Goal: Information Seeking & Learning: Learn about a topic

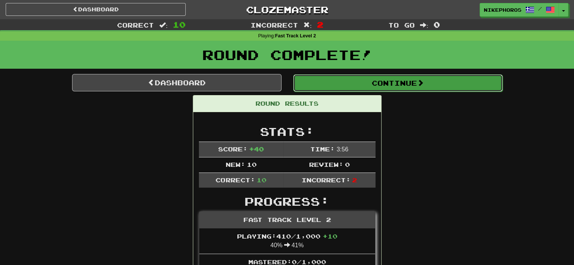
click at [417, 76] on button "Continue" at bounding box center [397, 82] width 209 height 17
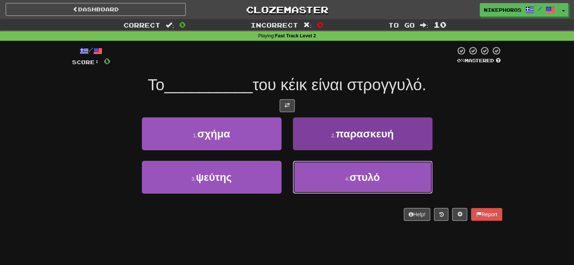
click at [395, 186] on button "4 . στυλό" at bounding box center [363, 177] width 140 height 33
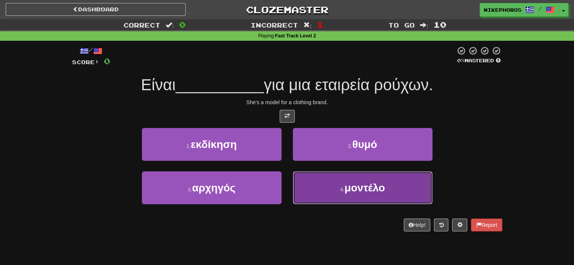
click at [406, 177] on button "4 . μοντέλο" at bounding box center [363, 187] width 140 height 33
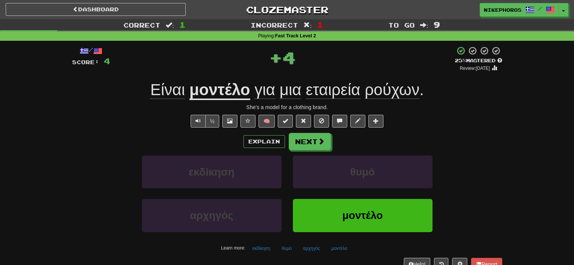
click at [335, 85] on span "εταιρεία" at bounding box center [333, 90] width 55 height 18
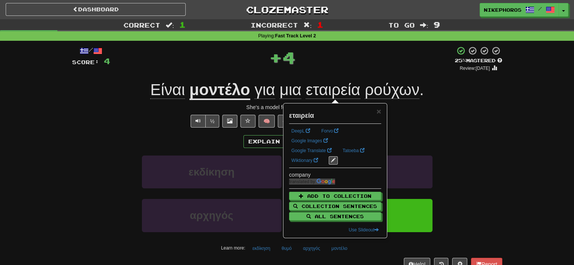
click at [417, 99] on div "Είναι μοντέλο για μια εταιρεία ρούχων ." at bounding box center [287, 90] width 430 height 21
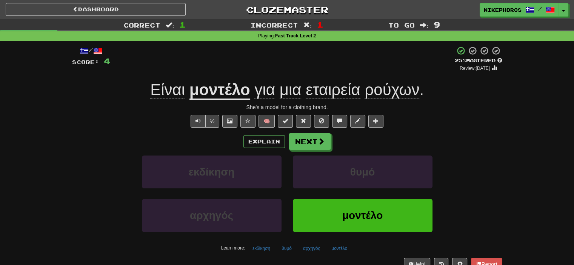
click at [389, 91] on span "ρούχων" at bounding box center [391, 90] width 55 height 18
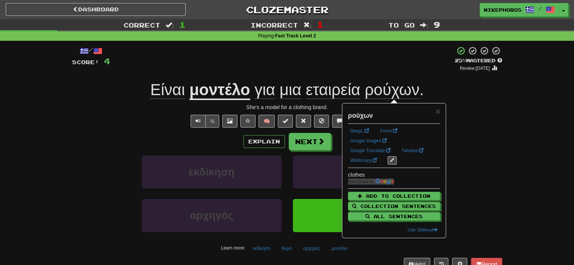
click at [427, 89] on div "Είναι μοντέλο για μια εταιρεία ρούχων ." at bounding box center [287, 90] width 430 height 21
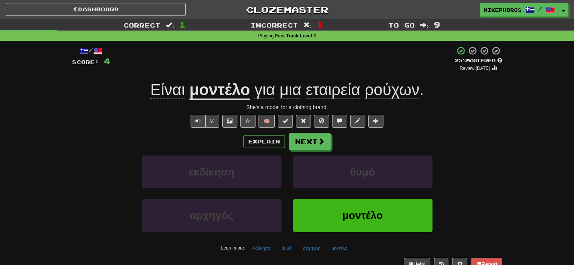
click at [427, 89] on div "Είναι μοντέλο για μια εταιρεία ρούχων ." at bounding box center [287, 90] width 430 height 21
click at [404, 86] on span "ρούχων" at bounding box center [391, 90] width 55 height 18
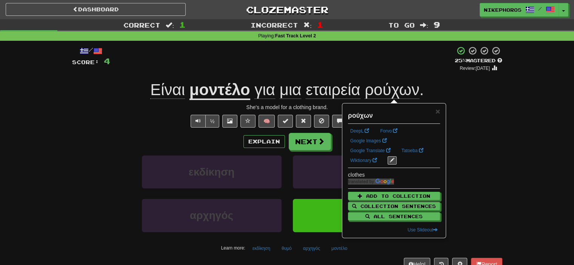
click at [505, 103] on div "/ Score: 4 + 4 25 % Mastered Review: 2025-09-19 Είναι μοντέλο για μια εταιρεία …" at bounding box center [286, 161] width 441 height 240
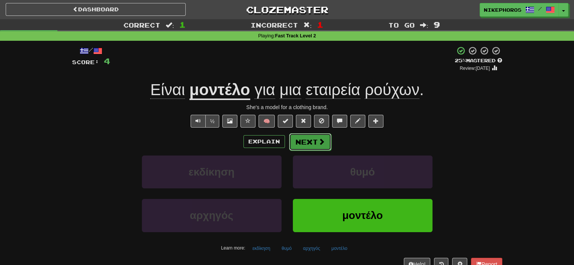
click at [305, 142] on button "Next" at bounding box center [310, 141] width 42 height 17
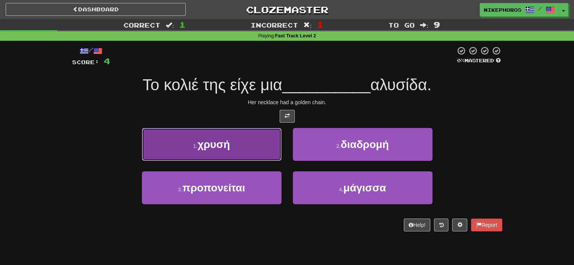
click at [233, 151] on button "1 . χρυσή" at bounding box center [212, 144] width 140 height 33
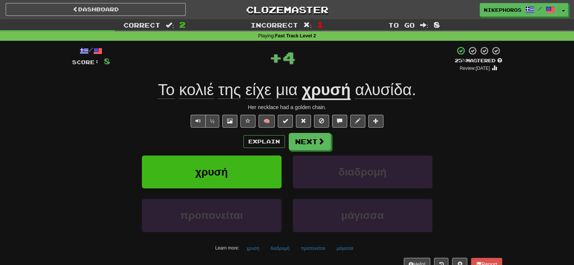
click at [374, 83] on span "αλυσίδα" at bounding box center [383, 90] width 57 height 18
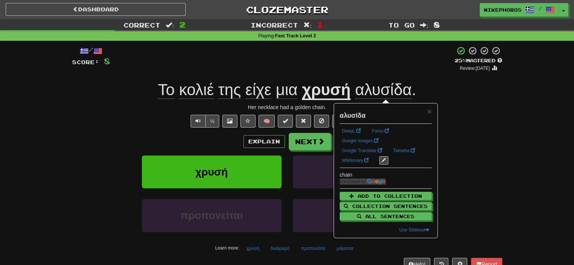
click at [347, 71] on div "+ 4" at bounding box center [282, 59] width 344 height 26
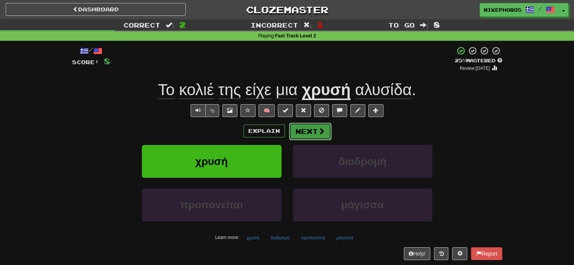
click at [306, 127] on button "Next" at bounding box center [310, 131] width 42 height 17
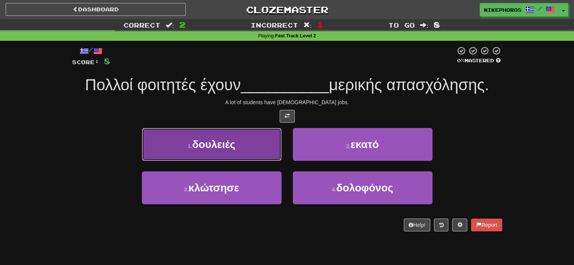
click at [173, 152] on button "1 . δουλειές" at bounding box center [212, 144] width 140 height 33
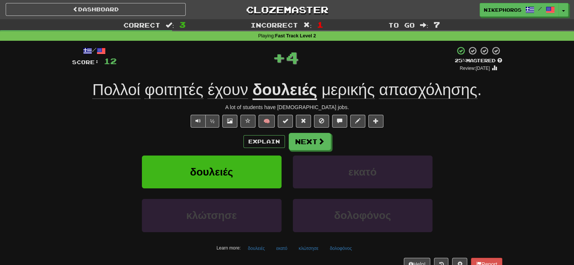
click at [172, 92] on span "φοιτητές" at bounding box center [173, 90] width 58 height 18
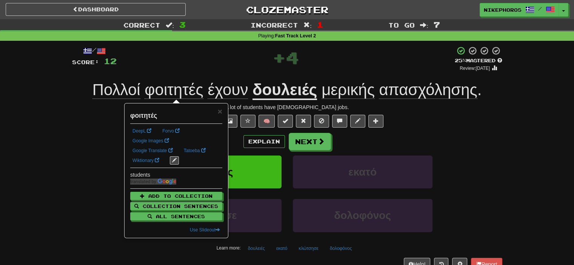
click at [175, 78] on div "/ Score: 12 + 4 25 % Mastered Review: 2025-09-19 Πολλοί φοιτητές έχουν δουλειές…" at bounding box center [287, 158] width 430 height 224
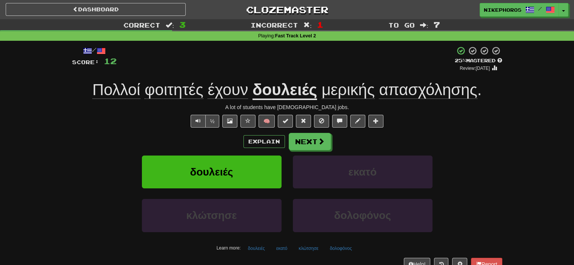
click at [228, 91] on span "έχουν" at bounding box center [227, 90] width 40 height 18
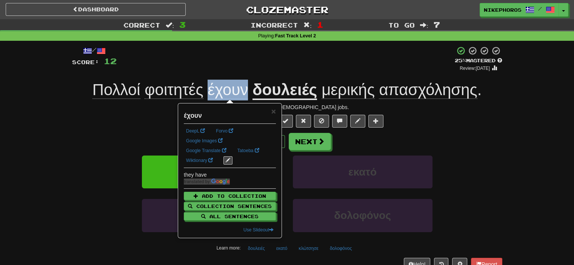
click at [228, 91] on span "έχουν" at bounding box center [227, 90] width 40 height 18
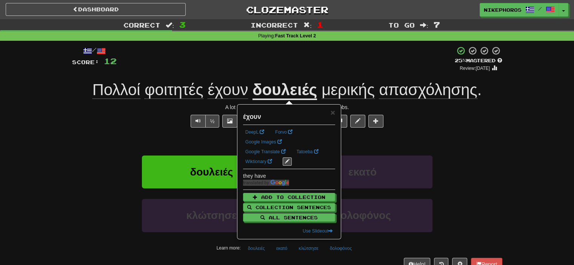
click at [238, 50] on div "+ 4" at bounding box center [286, 59] width 338 height 26
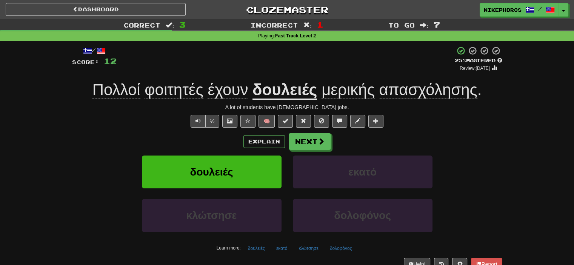
click at [347, 97] on span "μερικής" at bounding box center [347, 90] width 53 height 18
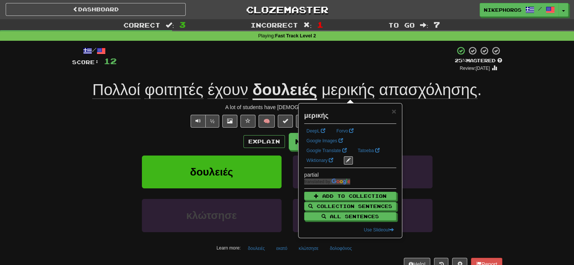
click at [361, 72] on div "/ Score: 12 + 4 25 % Mastered Review: 2025-09-19 Πολλοί φοιτητές έχουν δουλειές…" at bounding box center [287, 158] width 430 height 224
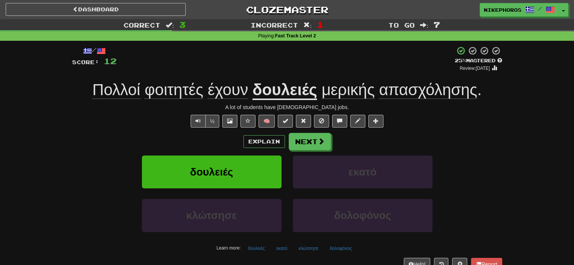
click at [415, 100] on div "Πολλοί φοιτητές έχουν δουλειές μερικής απασχόλησης ." at bounding box center [287, 90] width 430 height 21
click at [415, 98] on span "απασχόλησης" at bounding box center [428, 90] width 98 height 18
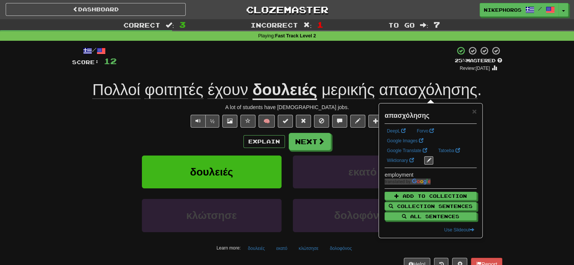
click at [404, 59] on div "+ 4" at bounding box center [286, 59] width 338 height 26
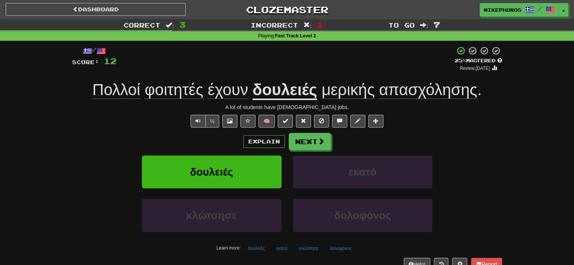
click at [427, 90] on span "απασχόλησης" at bounding box center [428, 90] width 98 height 18
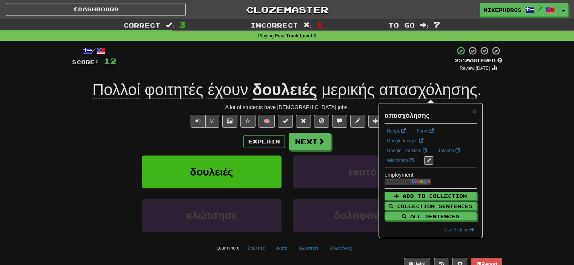
click at [424, 71] on div "+ 4" at bounding box center [286, 59] width 338 height 26
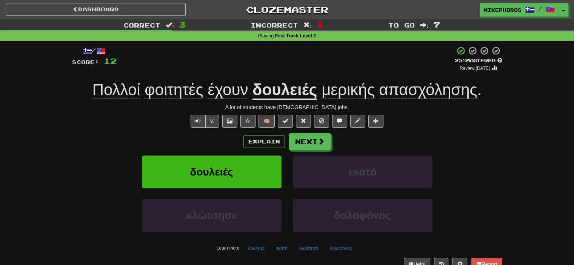
click at [430, 88] on span "απασχόλησης" at bounding box center [428, 90] width 98 height 18
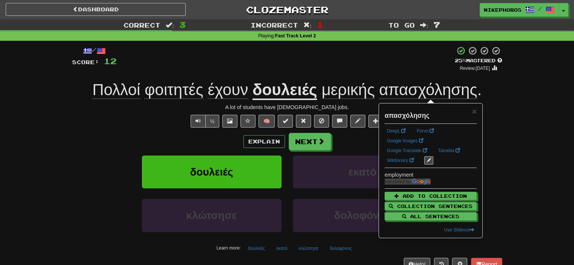
click at [417, 77] on div "/ Score: 12 + 4 25 % Mastered Review: 2025-09-19 Πολλοί φοιτητές έχουν δουλειές…" at bounding box center [287, 158] width 430 height 224
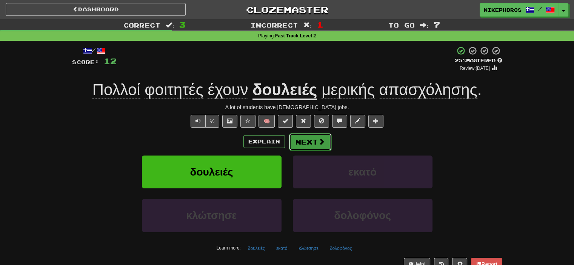
click at [308, 146] on button "Next" at bounding box center [310, 141] width 42 height 17
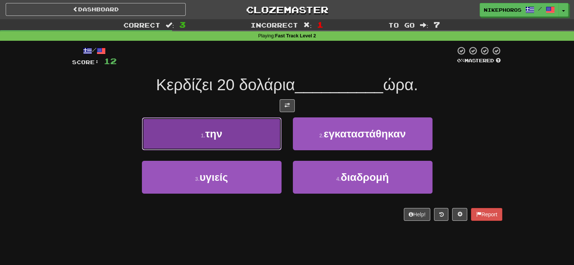
click at [226, 132] on button "1 . την" at bounding box center [212, 133] width 140 height 33
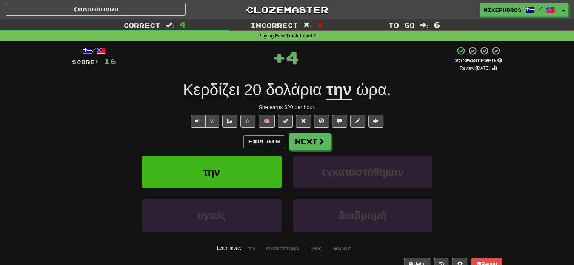
click at [253, 94] on span "20" at bounding box center [253, 90] width 18 height 18
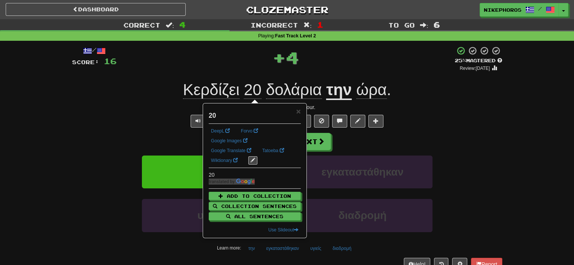
click at [362, 74] on div "/ Score: 16 + 4 25 % Mastered Review: 2025-09-19 Κερδίζει 20 δολάρια την ώρα . …" at bounding box center [287, 158] width 430 height 224
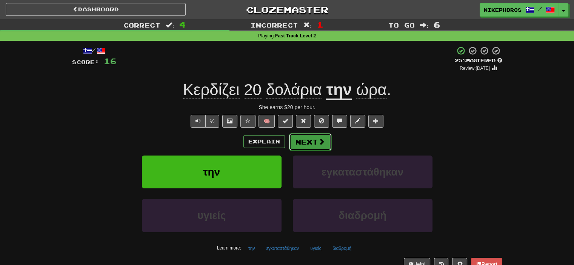
click at [309, 140] on button "Next" at bounding box center [310, 141] width 42 height 17
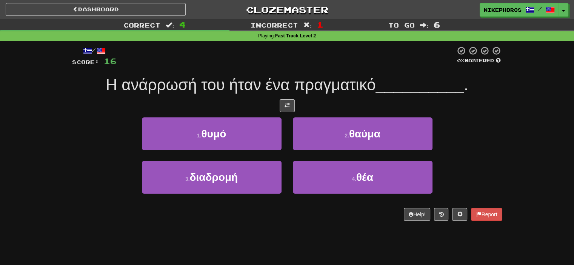
click at [325, 97] on div "/ Score: 16 0 % Mastered Η ανάρρωσή του ήταν ένα πραγματικό __________ . 1 . θυ…" at bounding box center [287, 133] width 430 height 175
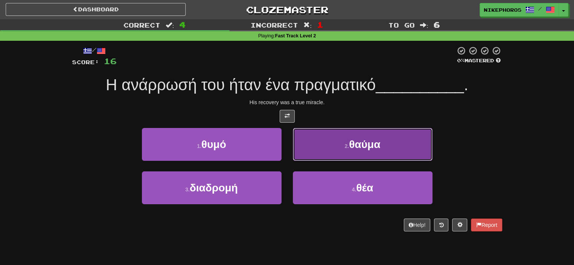
click at [316, 139] on button "2 . θαύμα" at bounding box center [363, 144] width 140 height 33
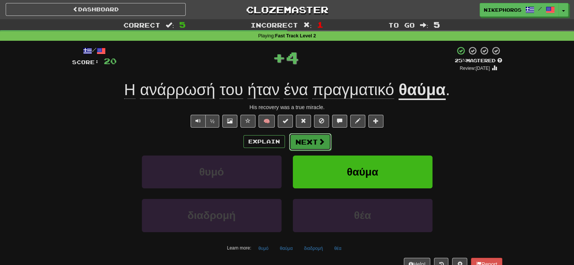
click at [312, 145] on button "Next" at bounding box center [310, 141] width 42 height 17
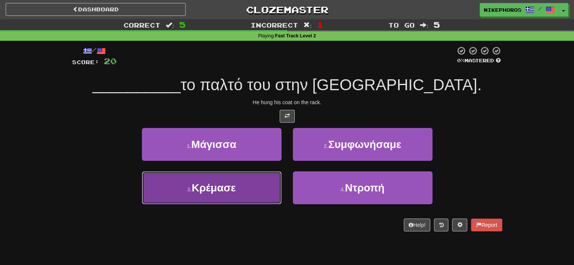
click at [223, 189] on span "Κρέμασε" at bounding box center [214, 188] width 44 height 12
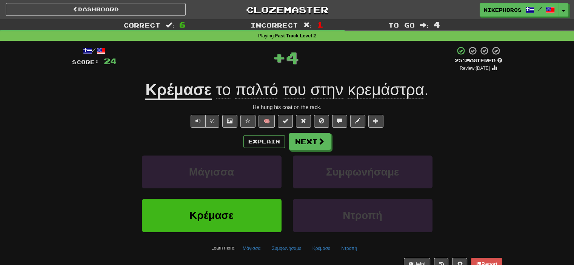
click at [183, 92] on u "Κρέμασε" at bounding box center [178, 90] width 66 height 19
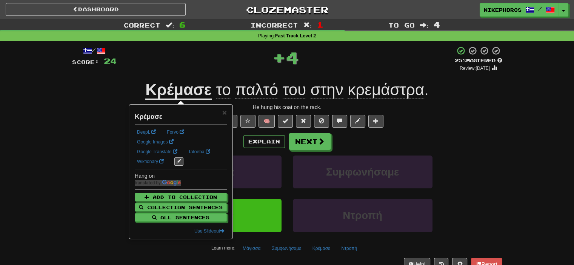
click at [181, 62] on div "+ 4" at bounding box center [286, 57] width 338 height 23
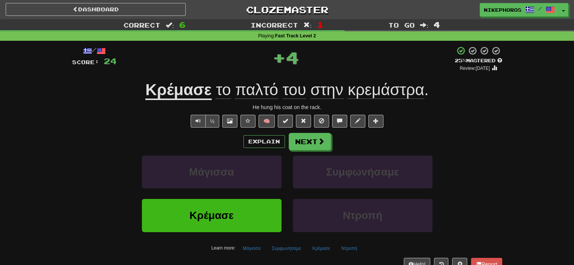
click at [321, 151] on div "Explain Next Μάγισσα Συμφωνήσαμε Κρέμασε Ντροπή Learn more: Μάγισσα Συμφωνήσαμε…" at bounding box center [287, 193] width 430 height 121
click at [320, 138] on span at bounding box center [321, 141] width 7 height 7
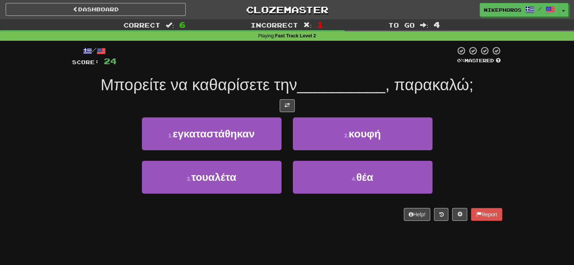
click at [324, 71] on div "/ Score: 24 0 % Mastered Μπορείτε να καθαρίσετε την __________ , παρακαλώ; 1 . …" at bounding box center [287, 133] width 430 height 175
click at [89, 118] on div "1 . εγκαταστάθηκαν 2 . κουφή" at bounding box center [287, 138] width 453 height 43
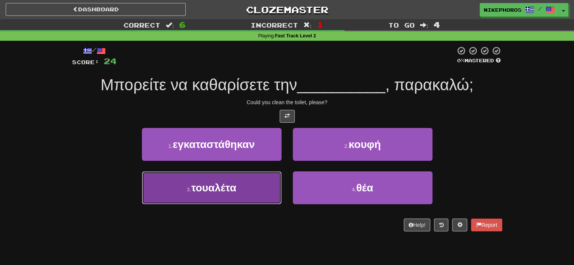
click at [217, 192] on span "τουαλέτα" at bounding box center [213, 188] width 45 height 12
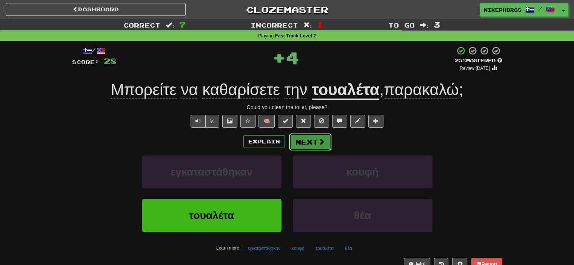
click at [315, 143] on button "Next" at bounding box center [310, 141] width 42 height 17
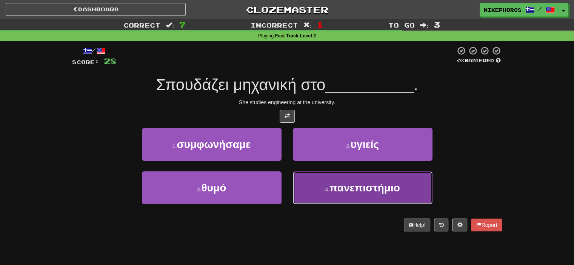
click at [389, 189] on span "πανεπιστήμιο" at bounding box center [364, 188] width 71 height 12
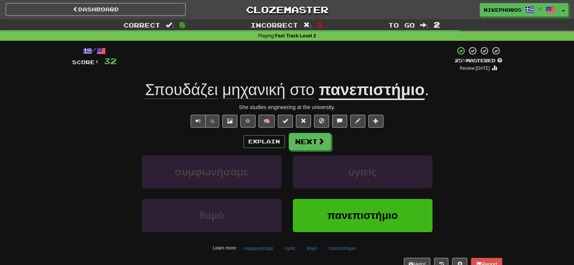
click at [184, 97] on span "Σπουδάζει" at bounding box center [181, 90] width 73 height 18
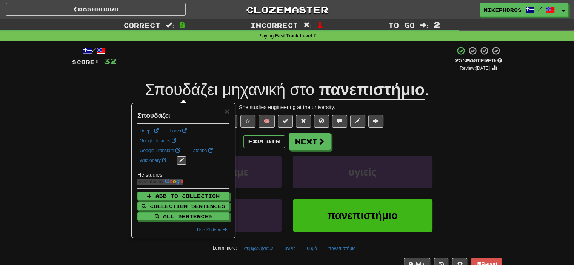
click at [185, 97] on span "Σπουδάζει" at bounding box center [181, 90] width 73 height 18
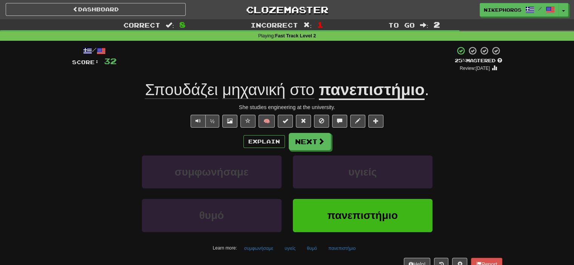
click at [198, 93] on span "Σπουδάζει" at bounding box center [181, 90] width 73 height 18
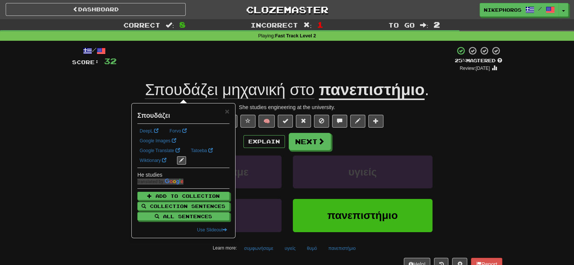
click at [251, 68] on div "+ 4" at bounding box center [286, 59] width 338 height 26
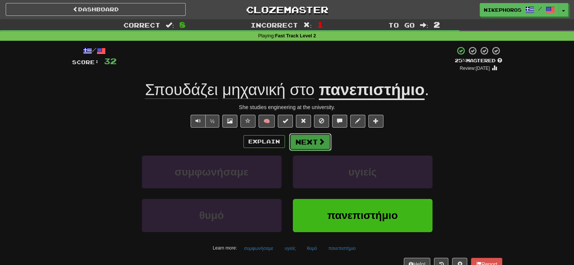
click at [304, 140] on button "Next" at bounding box center [310, 141] width 42 height 17
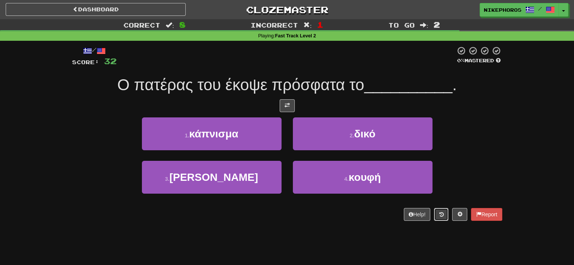
click at [439, 215] on icon at bounding box center [441, 214] width 5 height 5
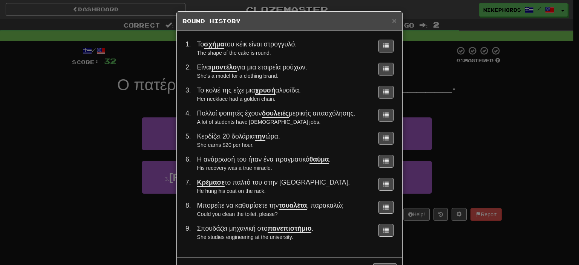
click at [476, 111] on div "× Round History 1 . Το σχήμα του κέικ είναι στρογγυλό. The shape of the cake is…" at bounding box center [289, 132] width 579 height 265
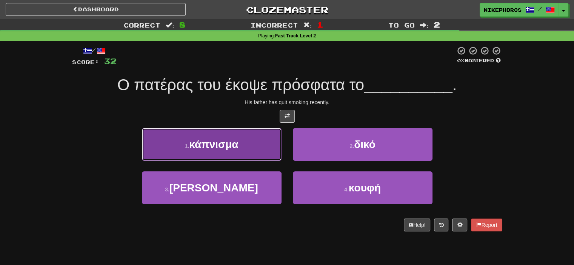
click at [194, 150] on button "1 . κάπνισμα" at bounding box center [212, 144] width 140 height 33
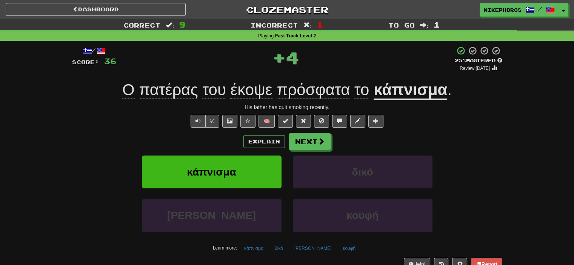
click at [299, 97] on span "πρόσφατα" at bounding box center [312, 90] width 73 height 18
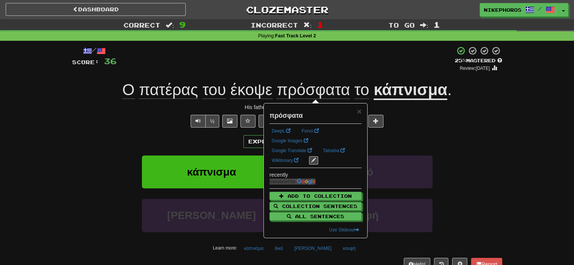
click at [475, 101] on div "/ Score: 36 + 4 25 % Mastered Review: 2025-09-19 Ο πατέρας του έκοψε πρόσφατα τ…" at bounding box center [287, 158] width 430 height 224
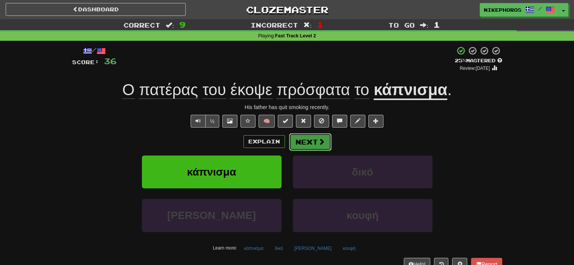
click at [312, 140] on button "Next" at bounding box center [310, 141] width 42 height 17
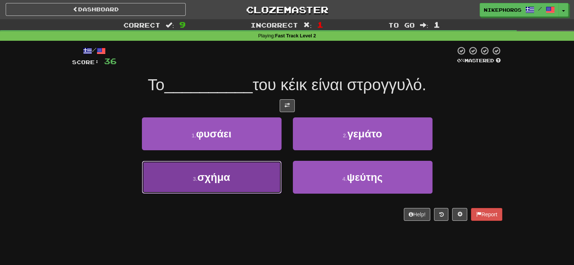
click at [262, 182] on button "3 . σχήμα" at bounding box center [212, 177] width 140 height 33
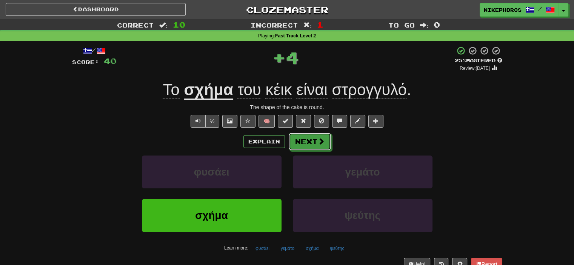
click at [316, 145] on button "Next" at bounding box center [310, 141] width 42 height 17
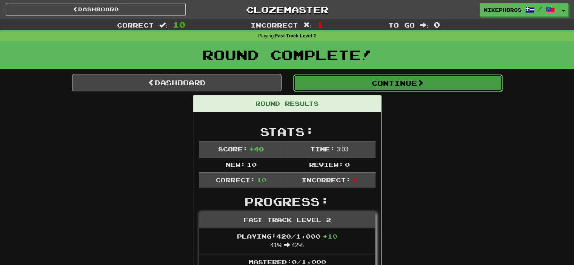
click at [406, 85] on button "Continue" at bounding box center [397, 82] width 209 height 17
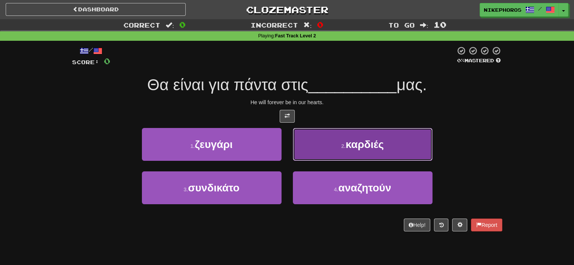
click at [420, 136] on button "2 . καρδιές" at bounding box center [363, 144] width 140 height 33
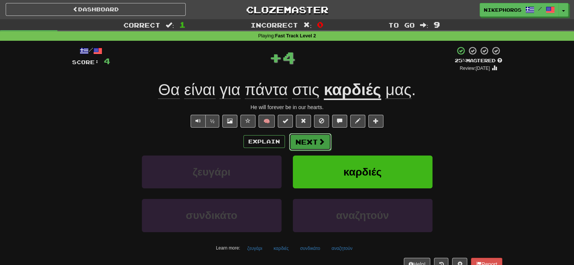
click at [310, 134] on button "Next" at bounding box center [310, 141] width 42 height 17
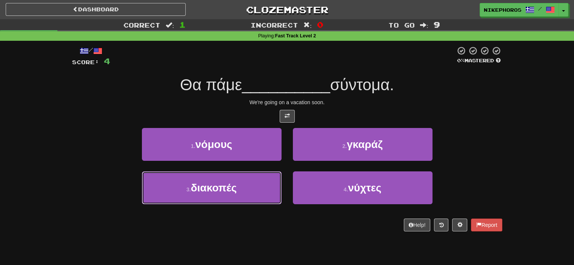
click at [244, 193] on button "3 . διακοπές" at bounding box center [212, 187] width 140 height 33
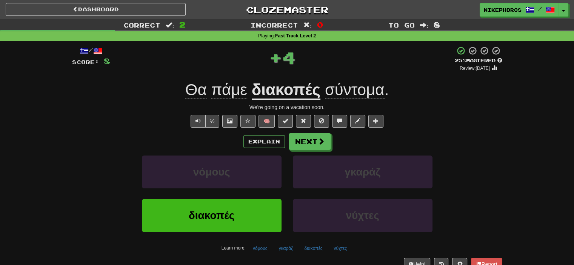
click at [374, 85] on span "σύντομα" at bounding box center [355, 90] width 60 height 18
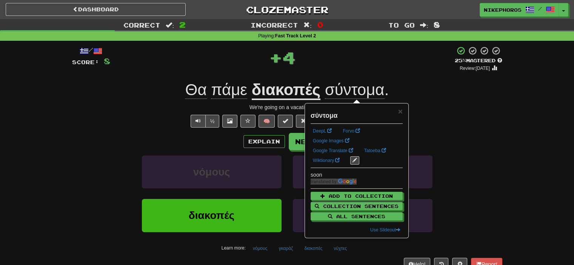
click at [394, 77] on div "/ Score: 8 + 4 25 % Mastered Review: 2025-09-19 Θα πάμε διακοπές σύντομα . We'r…" at bounding box center [287, 158] width 430 height 224
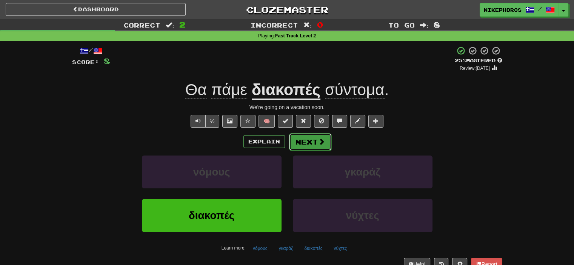
click at [299, 143] on button "Next" at bounding box center [310, 141] width 42 height 17
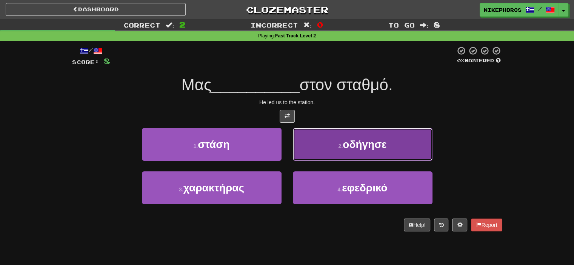
click at [394, 147] on button "2 . οδήγησε" at bounding box center [363, 144] width 140 height 33
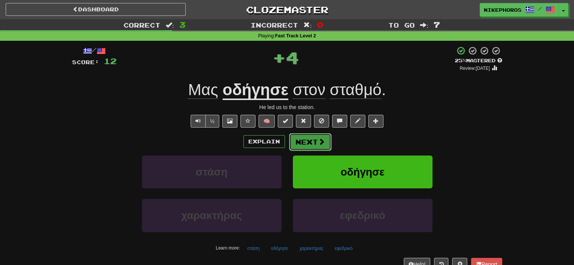
click at [315, 140] on button "Next" at bounding box center [310, 141] width 42 height 17
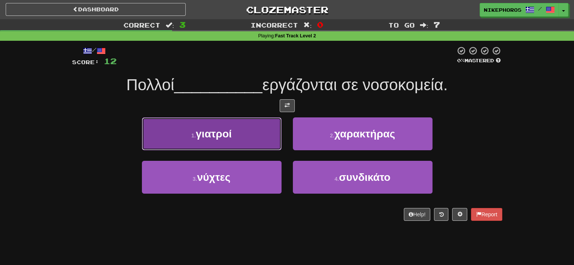
click at [223, 140] on button "1 . γιατροί" at bounding box center [212, 133] width 140 height 33
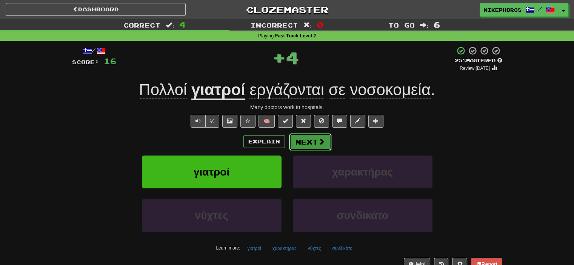
click at [327, 139] on button "Next" at bounding box center [310, 141] width 42 height 17
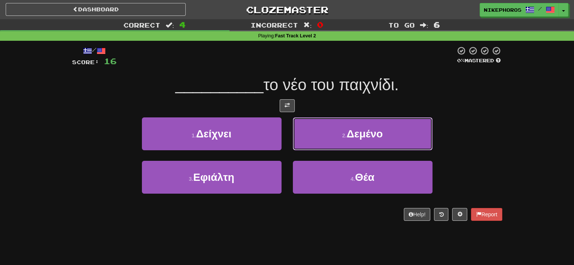
click at [422, 119] on button "2 . Δεμένο" at bounding box center [363, 133] width 140 height 33
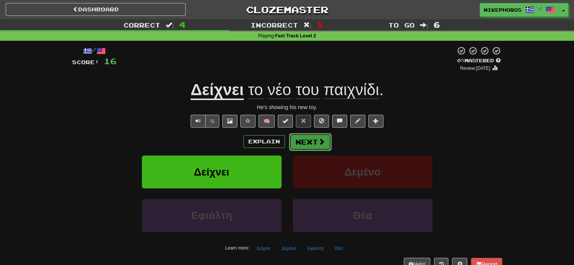
click at [323, 149] on button "Next" at bounding box center [310, 141] width 42 height 17
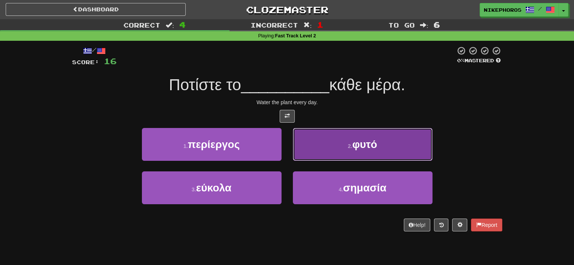
click at [352, 134] on button "2 . φυτό" at bounding box center [363, 144] width 140 height 33
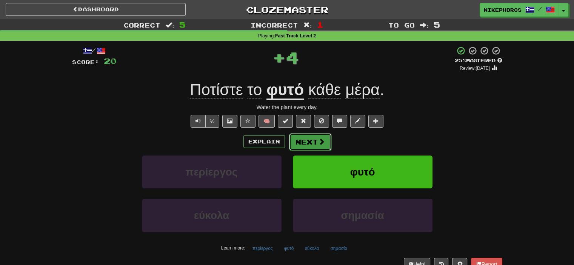
click at [313, 138] on button "Next" at bounding box center [310, 141] width 42 height 17
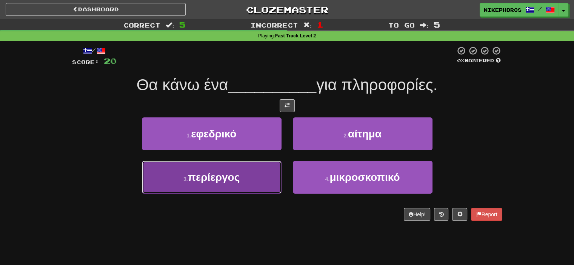
click at [206, 181] on span "περίεργος" at bounding box center [214, 177] width 52 height 12
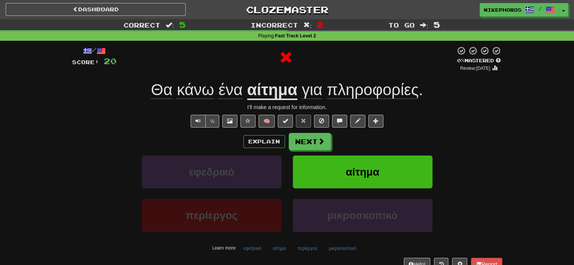
click at [280, 100] on strong "αίτημα" at bounding box center [272, 90] width 50 height 19
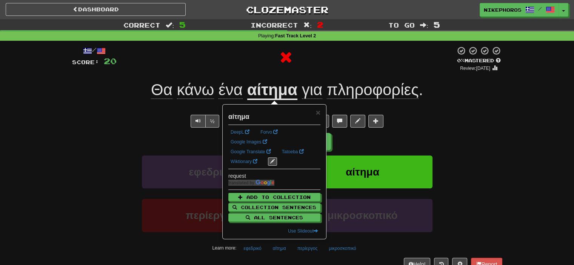
click at [337, 47] on div at bounding box center [286, 57] width 339 height 23
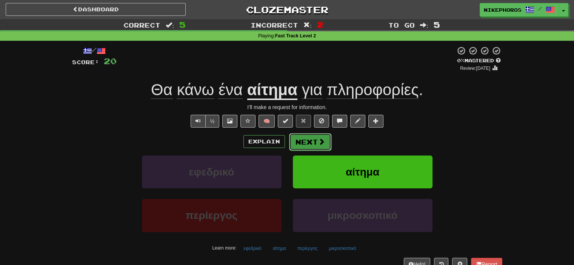
click at [319, 138] on span at bounding box center [321, 141] width 7 height 7
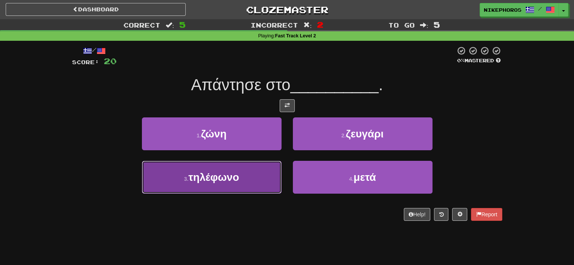
click at [254, 176] on button "3 . τηλέφωνο" at bounding box center [212, 177] width 140 height 33
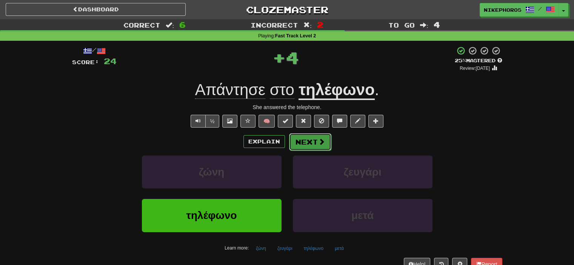
click at [306, 141] on button "Next" at bounding box center [310, 141] width 42 height 17
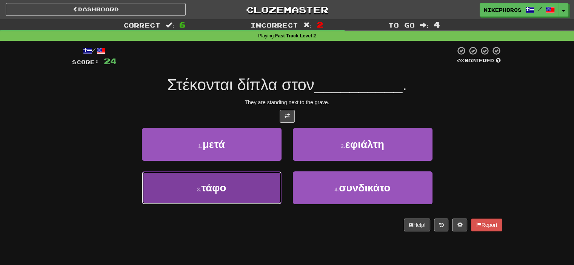
click at [243, 178] on button "3 . τάφο" at bounding box center [212, 187] width 140 height 33
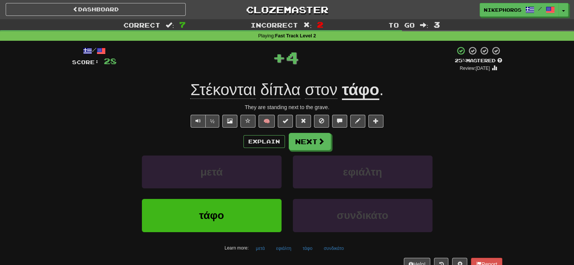
click at [364, 94] on u "τάφο" at bounding box center [360, 90] width 37 height 19
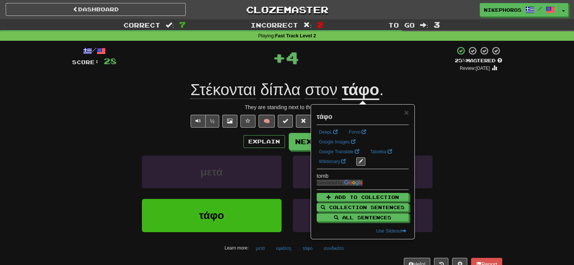
click at [405, 67] on div "+ 4" at bounding box center [286, 57] width 338 height 23
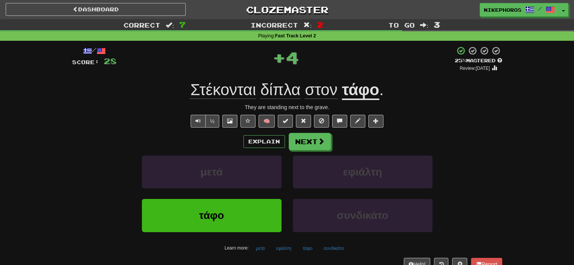
click at [201, 81] on span "Στέκονται" at bounding box center [223, 90] width 66 height 18
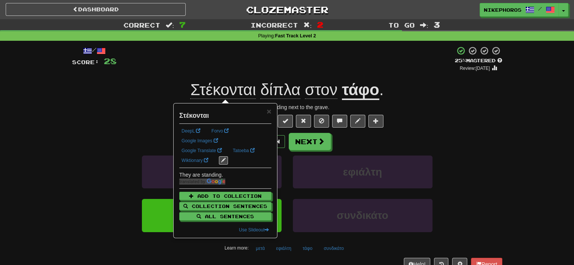
click at [369, 61] on div "+ 4" at bounding box center [286, 59] width 338 height 26
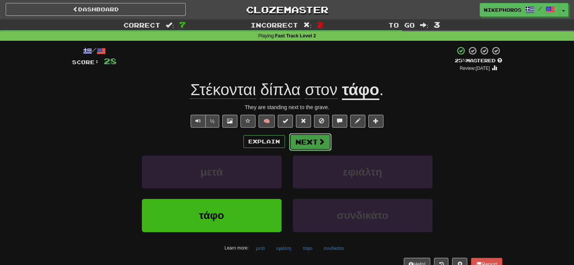
click at [298, 144] on button "Next" at bounding box center [310, 141] width 42 height 17
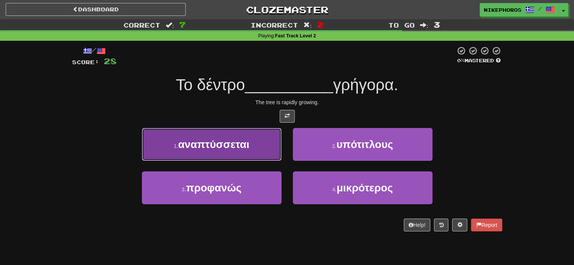
click at [264, 152] on div "1 . αναπτύσσεται" at bounding box center [211, 149] width 151 height 43
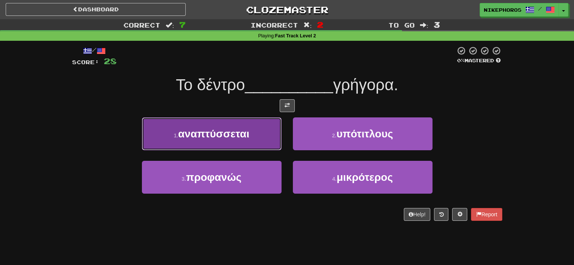
click at [258, 132] on button "1 . αναπτύσσεται" at bounding box center [212, 133] width 140 height 33
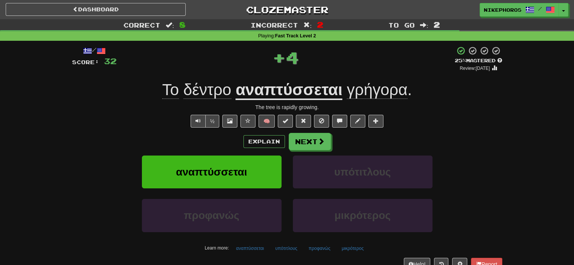
click at [304, 92] on u "αναπτύσσεται" at bounding box center [288, 90] width 107 height 19
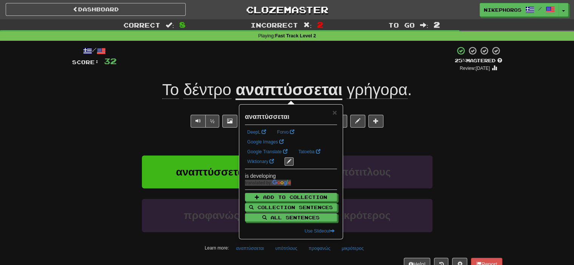
click at [354, 46] on div "/ Score: 32 + 4 25 % Mastered Review: 2025-09-19 Το δέντρο αναπτύσσεται γρήγορα…" at bounding box center [287, 161] width 430 height 240
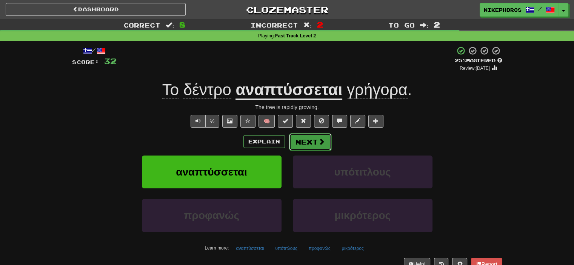
click at [323, 142] on span at bounding box center [321, 141] width 7 height 7
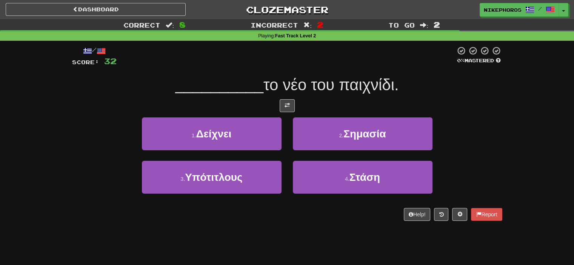
click at [442, 71] on div "/ Score: 32 0 % Mastered __________ το νέο του παιχνίδι. 1 . Δείχνει 2 . Σημασί…" at bounding box center [287, 133] width 430 height 175
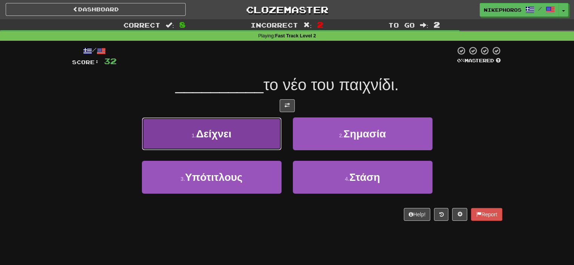
click at [255, 140] on button "1 . Δείχνει" at bounding box center [212, 133] width 140 height 33
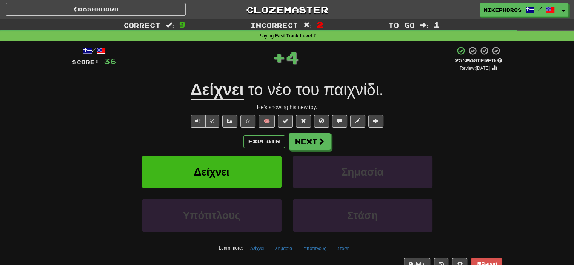
click at [320, 130] on div "/ Score: 36 + 4 25 % Mastered Review: 2025-09-19 Δείχνει το νέο του παιχνίδι . …" at bounding box center [287, 158] width 430 height 224
click at [324, 145] on button "Next" at bounding box center [310, 141] width 42 height 17
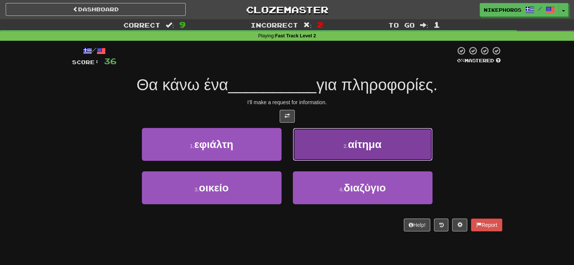
click at [370, 151] on button "2 . αίτημα" at bounding box center [363, 144] width 140 height 33
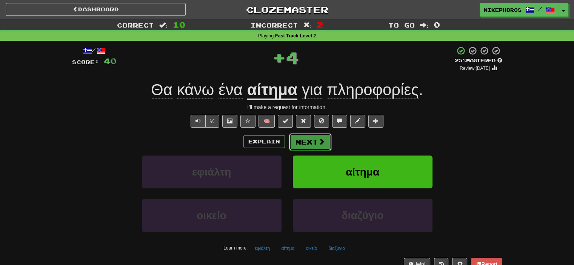
click at [318, 142] on span at bounding box center [321, 141] width 7 height 7
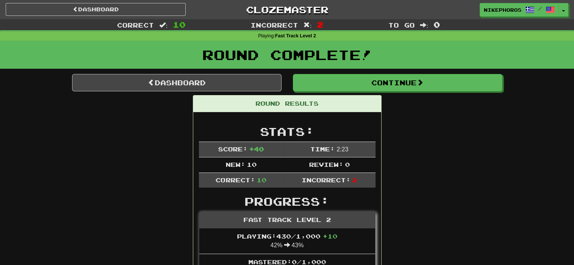
click at [392, 73] on div "Round Complete!" at bounding box center [287, 57] width 574 height 33
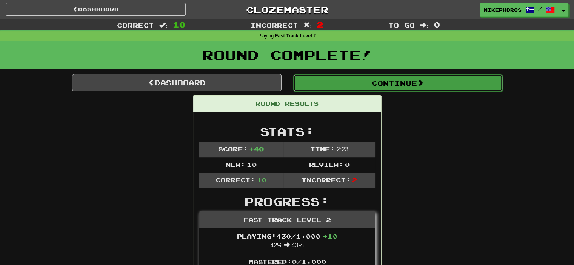
click at [391, 77] on button "Continue" at bounding box center [397, 82] width 209 height 17
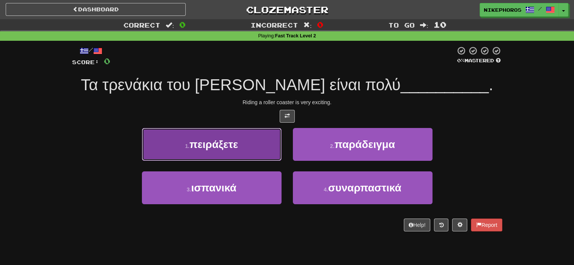
click at [229, 140] on span "πειράξετε" at bounding box center [213, 144] width 49 height 12
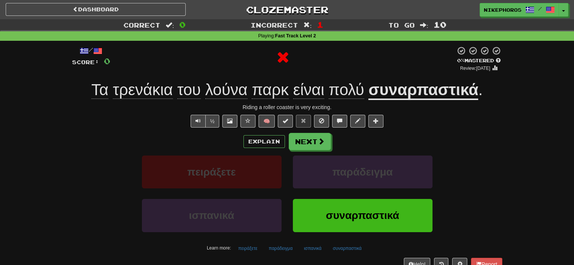
click at [418, 109] on div "Riding a roller coaster is very exciting." at bounding box center [287, 107] width 430 height 8
click at [437, 89] on u "συναρπαστικά" at bounding box center [423, 90] width 110 height 19
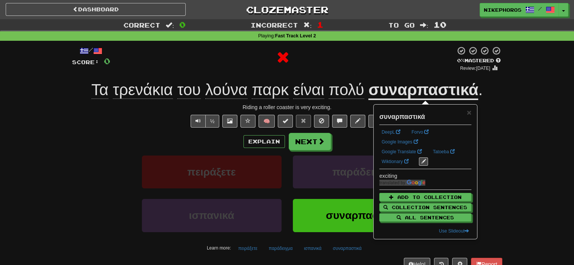
click at [437, 91] on u "συναρπαστικά" at bounding box center [423, 90] width 110 height 19
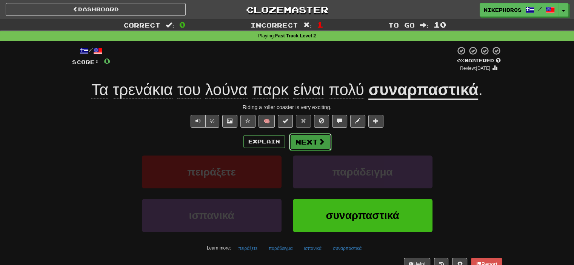
click at [316, 141] on button "Next" at bounding box center [310, 141] width 42 height 17
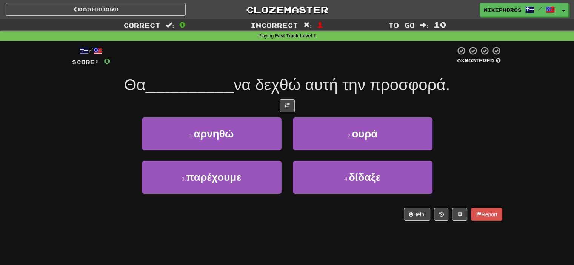
click at [490, 107] on div at bounding box center [287, 105] width 430 height 13
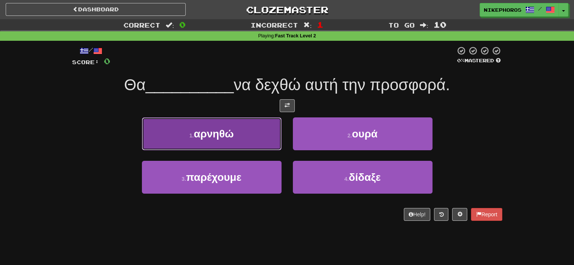
click at [258, 143] on button "1 . αρνηθώ" at bounding box center [212, 133] width 140 height 33
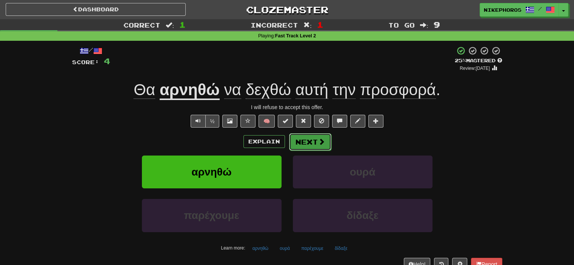
click at [311, 146] on button "Next" at bounding box center [310, 141] width 42 height 17
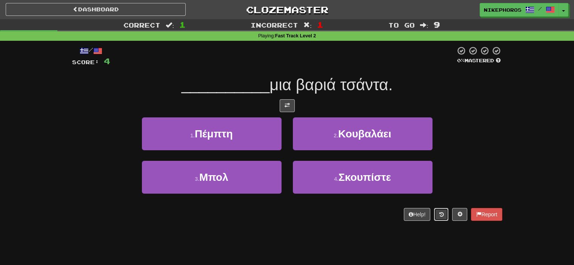
click at [437, 216] on button at bounding box center [441, 214] width 14 height 13
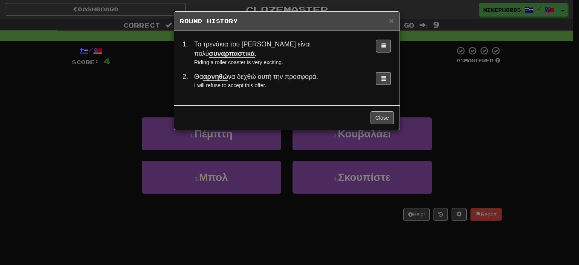
click at [307, 73] on span "Θα αρνηθώ να δεχθώ αυτή την προσφορά." at bounding box center [256, 77] width 124 height 8
click at [435, 89] on div "× Round History 1 . Τα τρενάκια του λούνα παρκ είναι πολύ συναρπαστικά . Riding…" at bounding box center [289, 132] width 579 height 265
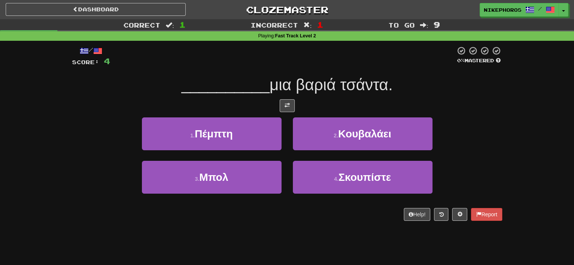
click at [527, 29] on div "To go : 9" at bounding box center [477, 24] width 191 height 11
click at [456, 93] on div "__________ μια βαριά τσάντα." at bounding box center [287, 85] width 430 height 21
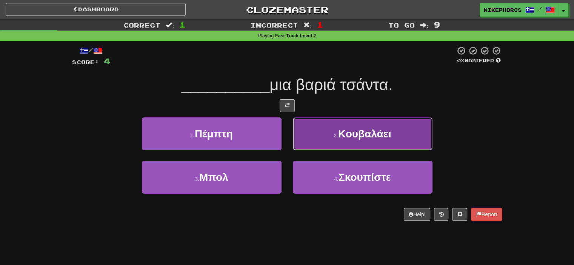
click at [395, 131] on button "2 . Κουβαλάει" at bounding box center [363, 133] width 140 height 33
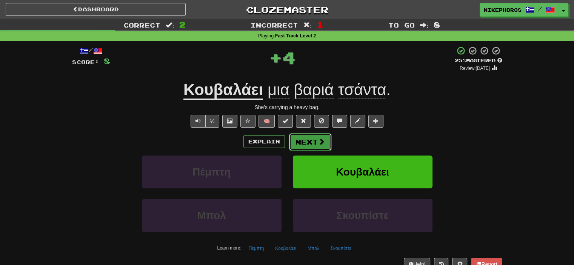
click at [303, 136] on button "Next" at bounding box center [310, 141] width 42 height 17
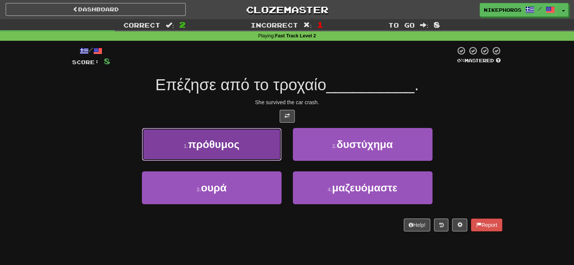
click at [263, 138] on button "1 . πρόθυμος" at bounding box center [212, 144] width 140 height 33
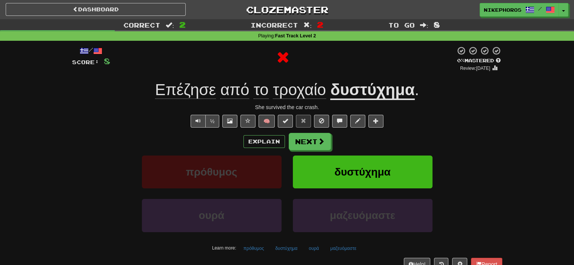
click at [248, 255] on div "/ Score: 8 0 % Mastered Review: 2025-09-18 Επέζησε από το τροχαίο δυστύχημα . S…" at bounding box center [287, 158] width 430 height 224
click at [250, 251] on button "πρόθυμος" at bounding box center [253, 248] width 29 height 11
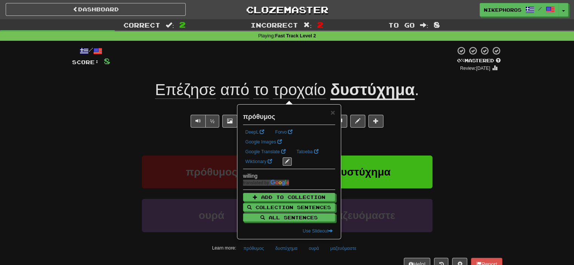
click at [473, 130] on div "/ Score: 8 0 % Mastered Review: 2025-09-18 Επέζησε από το τροχαίο δυστύχημα . S…" at bounding box center [287, 158] width 430 height 224
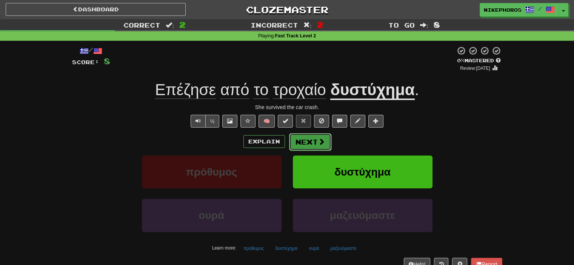
click at [315, 136] on button "Next" at bounding box center [310, 141] width 42 height 17
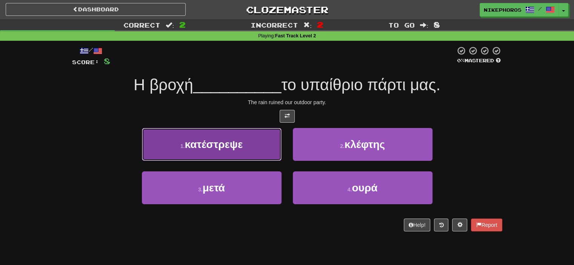
click at [264, 147] on button "1 . κατέστρεψε" at bounding box center [212, 144] width 140 height 33
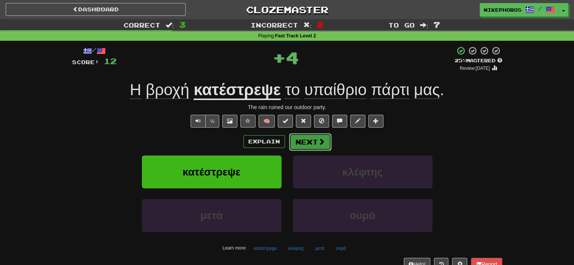
click at [299, 142] on button "Next" at bounding box center [310, 141] width 42 height 17
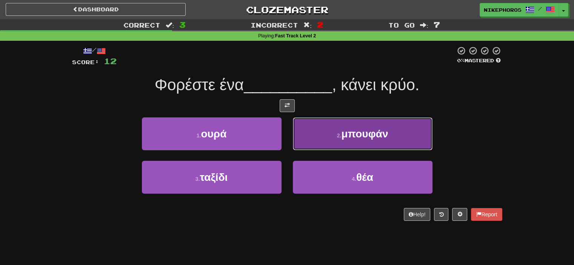
click at [398, 138] on button "2 . μπουφάν" at bounding box center [363, 133] width 140 height 33
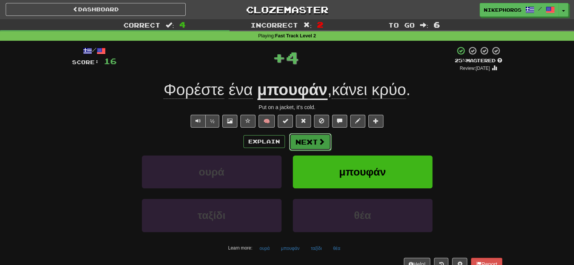
click at [321, 144] on span at bounding box center [321, 141] width 7 height 7
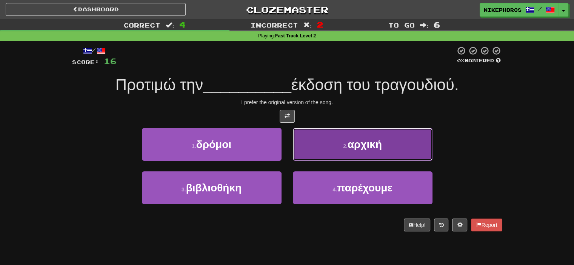
click at [391, 144] on button "2 . αρχική" at bounding box center [363, 144] width 140 height 33
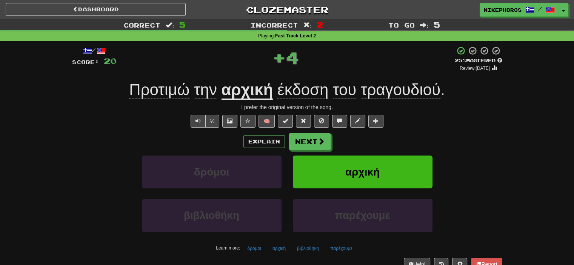
click at [301, 79] on div "/ Score: 20 + 4 25 % Mastered Review: 2025-09-19 Προτιμώ την αρχική έκδοση του …" at bounding box center [287, 158] width 430 height 224
click at [310, 91] on span "έκδοση" at bounding box center [302, 90] width 51 height 18
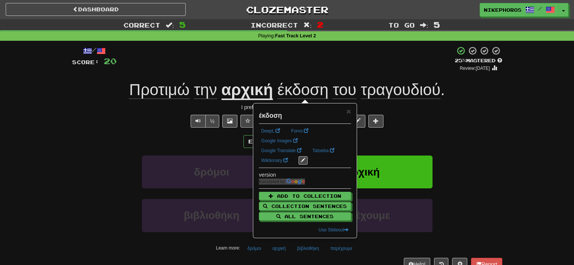
click at [369, 69] on div "+ 4" at bounding box center [286, 59] width 338 height 26
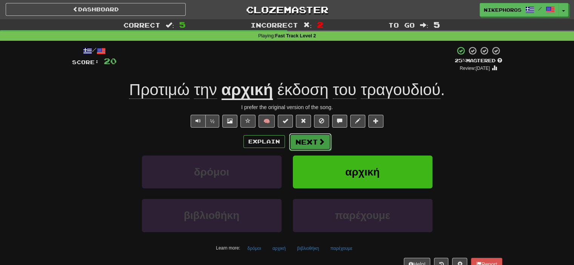
click at [328, 143] on button "Next" at bounding box center [310, 141] width 42 height 17
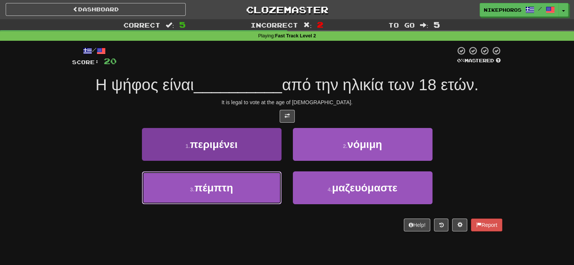
click at [241, 186] on button "3 . πέμπτη" at bounding box center [212, 187] width 140 height 33
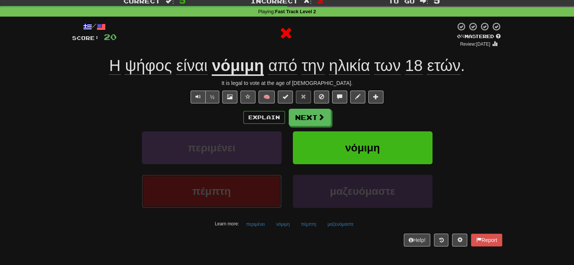
scroll to position [38, 0]
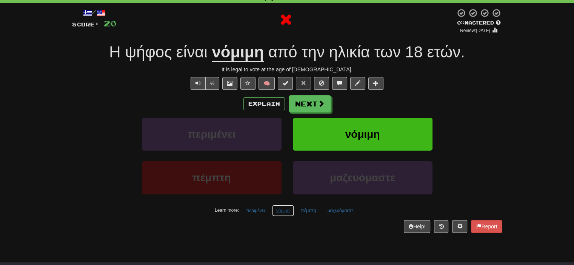
click at [293, 209] on button "νόμιμη" at bounding box center [283, 210] width 22 height 11
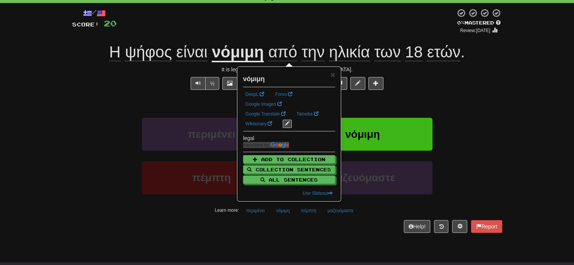
drag, startPoint x: 306, startPoint y: 233, endPoint x: 305, endPoint y: 229, distance: 4.1
click at [307, 233] on div "/ Score: 20 0 % Mastered Review: 2025-09-18 Η ψήφος είναι νόμιμη από την ηλικία…" at bounding box center [287, 123] width 430 height 240
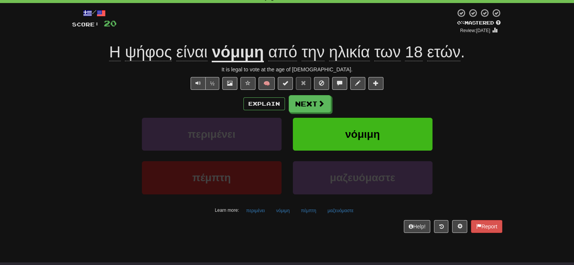
click at [152, 52] on span "ψήφος" at bounding box center [148, 52] width 47 height 18
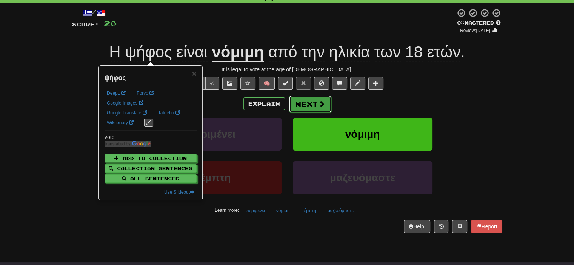
click at [318, 106] on span at bounding box center [321, 103] width 7 height 7
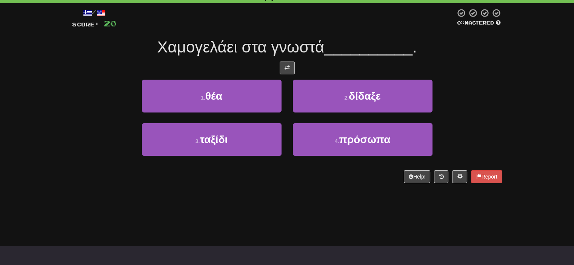
click at [344, 50] on span "__________" at bounding box center [368, 47] width 88 height 18
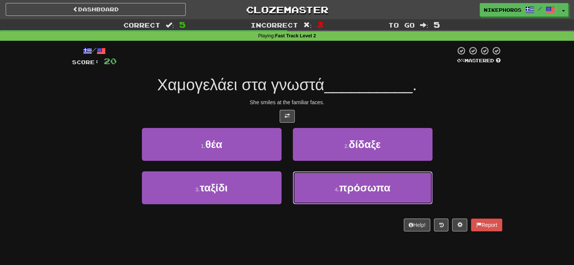
click at [368, 190] on span "πρόσωπα" at bounding box center [364, 188] width 51 height 12
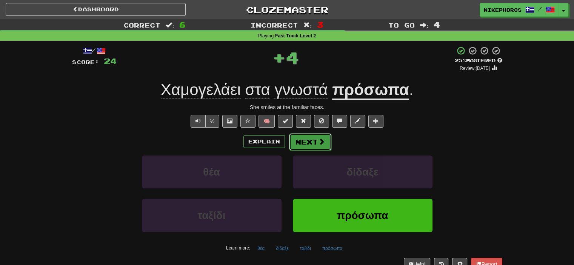
click at [314, 143] on button "Next" at bounding box center [310, 141] width 42 height 17
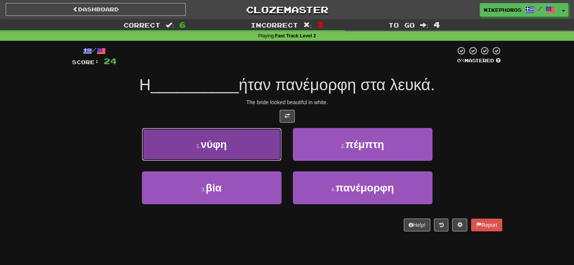
click at [229, 149] on button "1 . νύφη" at bounding box center [212, 144] width 140 height 33
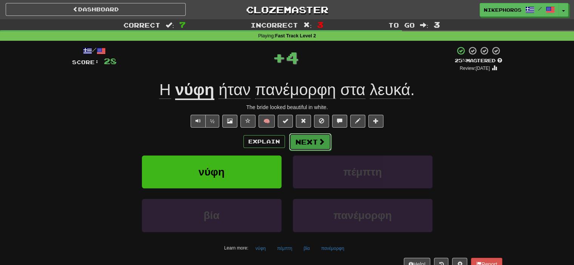
click at [305, 147] on button "Next" at bounding box center [310, 141] width 42 height 17
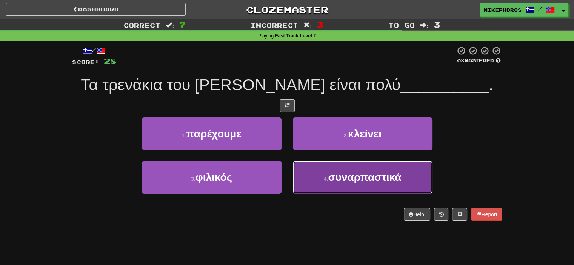
click at [359, 188] on button "4 . συναρπαστικά" at bounding box center [363, 177] width 140 height 33
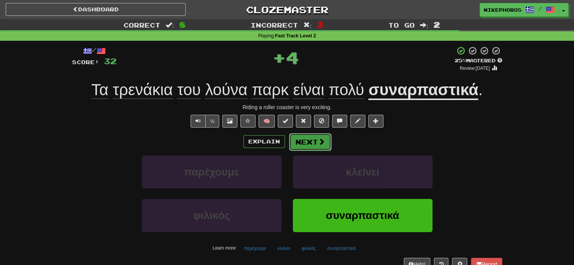
click at [325, 147] on button "Next" at bounding box center [310, 141] width 42 height 17
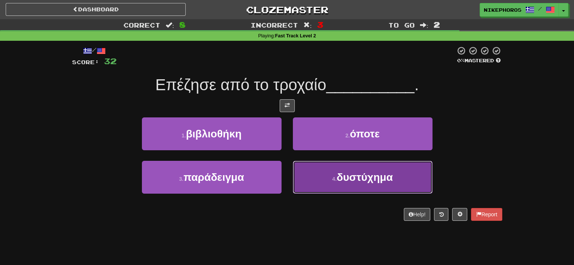
click at [356, 188] on button "4 . δυστύχημα" at bounding box center [363, 177] width 140 height 33
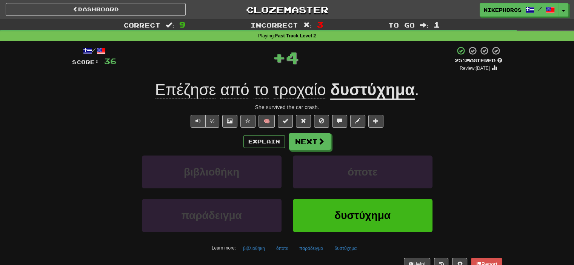
click at [351, 99] on u "δυστύχημα" at bounding box center [372, 90] width 84 height 19
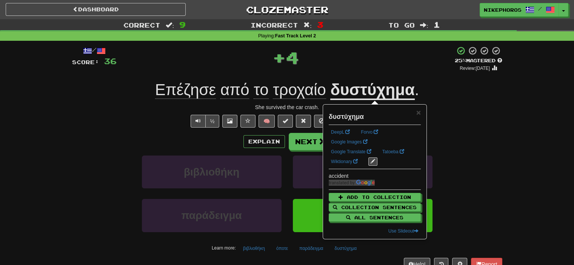
click at [274, 104] on div "She survived the car crash." at bounding box center [287, 107] width 430 height 8
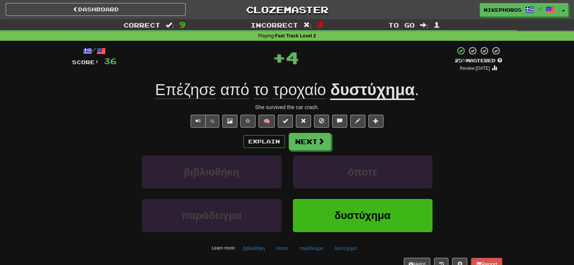
click at [289, 100] on div "Επέζησε από το τροχαίο δυστύχημα ." at bounding box center [287, 90] width 430 height 21
click at [293, 91] on span "τροχαίο" at bounding box center [299, 90] width 53 height 18
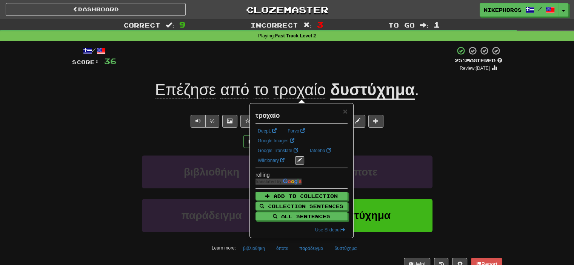
click at [305, 74] on div "/ Score: 36 + 4 25 % Mastered Review: 2025-09-19 Επέζησε από το τροχαίο δυστύχη…" at bounding box center [287, 158] width 430 height 224
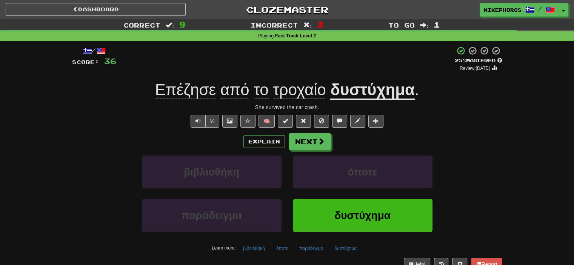
click at [357, 97] on u "δυστύχημα" at bounding box center [372, 90] width 84 height 19
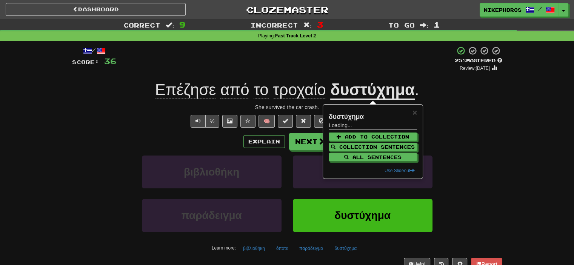
click at [330, 71] on div "+ 4" at bounding box center [286, 59] width 338 height 26
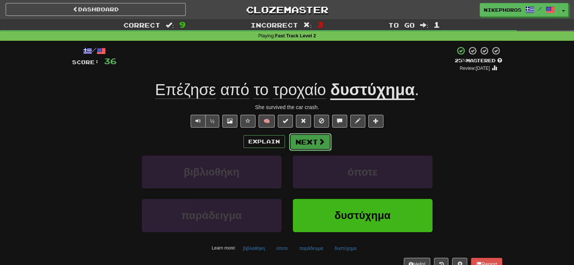
click at [306, 143] on button "Next" at bounding box center [310, 141] width 42 height 17
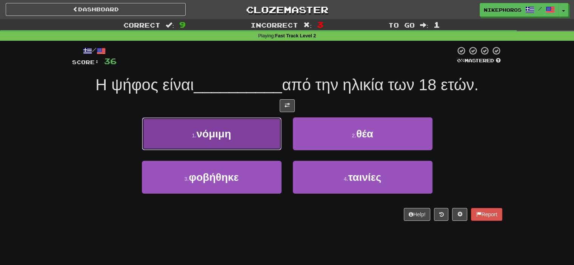
click at [238, 130] on button "1 . νόμιμη" at bounding box center [212, 133] width 140 height 33
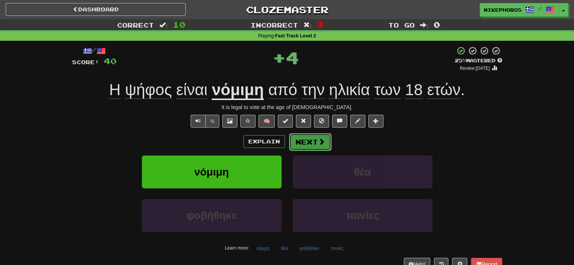
click at [302, 142] on button "Next" at bounding box center [310, 141] width 42 height 17
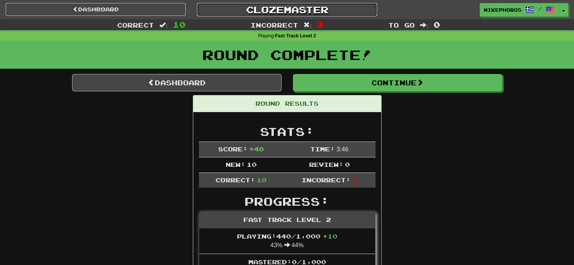
click at [276, 8] on link "Clozemaster" at bounding box center [287, 9] width 180 height 13
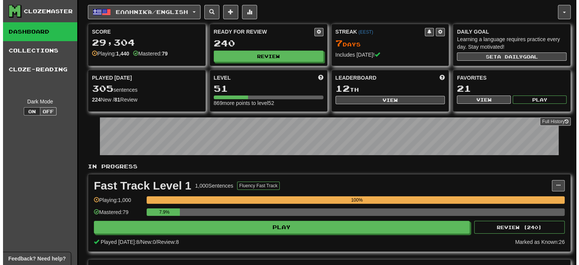
scroll to position [189, 0]
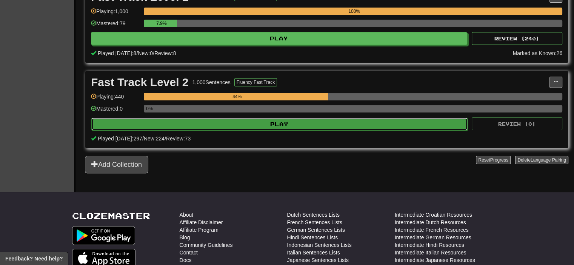
click at [295, 126] on button "Play" at bounding box center [279, 124] width 376 height 13
select select "**"
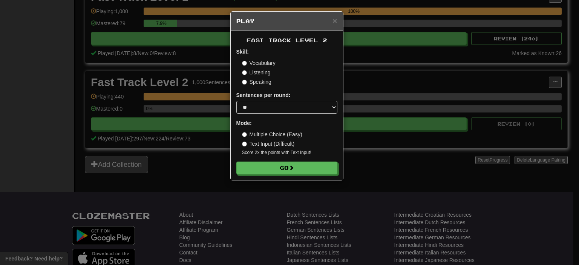
click at [293, 161] on form "Skill: Vocabulary Listening Speaking Sentences per round: * ** ** ** ** ** *** …" at bounding box center [287, 111] width 101 height 126
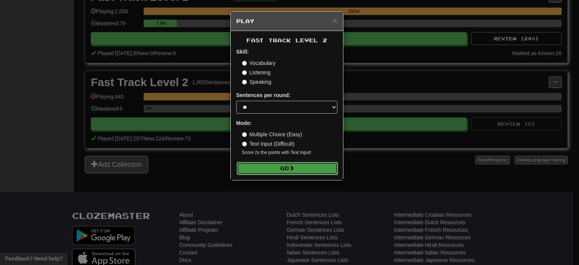
click at [293, 164] on button "Go" at bounding box center [287, 168] width 101 height 13
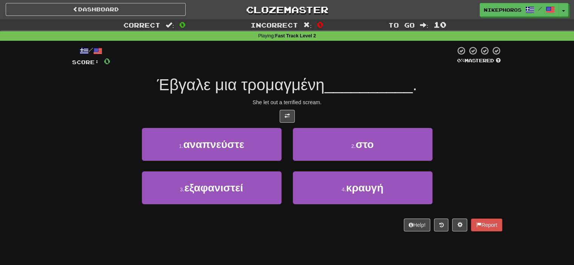
click at [307, 74] on div "/ Score: 0 0 % Mastered Έβγαλε μια τρομαγμένη __________ . She let out a terrif…" at bounding box center [287, 138] width 430 height 185
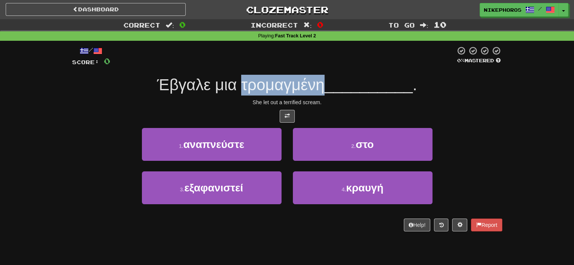
click at [307, 75] on div "/ Score: 0 0 % Mastered Έβγαλε μια τρομαγμένη __________ . She let out a terrif…" at bounding box center [287, 138] width 430 height 185
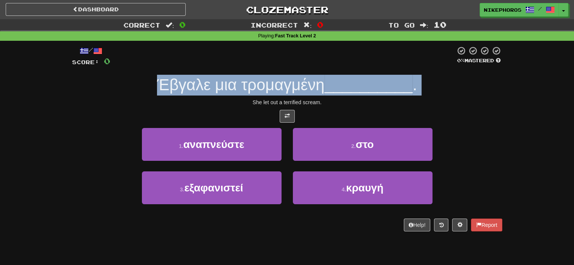
click at [307, 75] on div "Έβγαλε μια τρομαγμένη __________ ." at bounding box center [287, 85] width 430 height 21
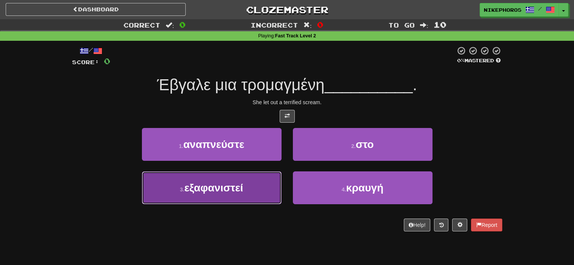
click at [243, 186] on span "εξαφανιστεί" at bounding box center [213, 188] width 59 height 12
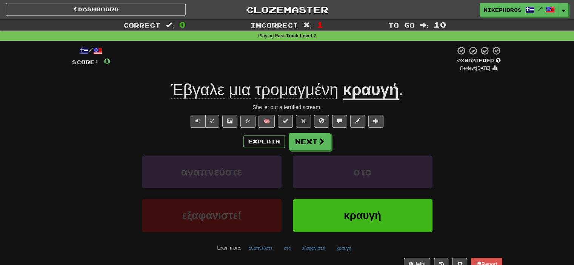
click at [376, 92] on u "κραυγή" at bounding box center [371, 90] width 56 height 19
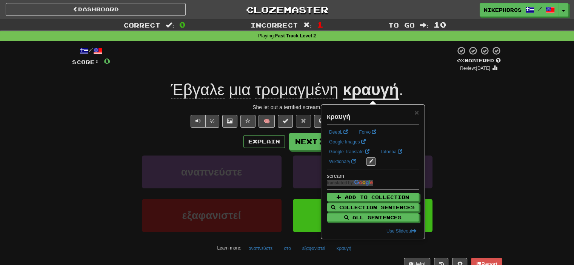
click at [452, 139] on div "Explain Next" at bounding box center [287, 141] width 430 height 17
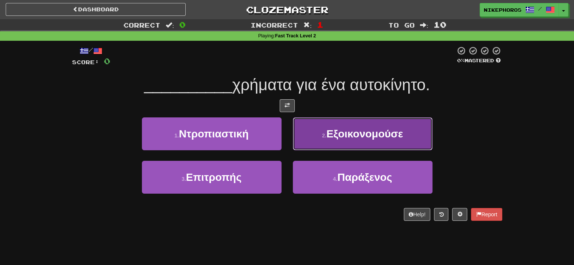
click at [393, 137] on span "Εξοικονομούσε" at bounding box center [364, 134] width 77 height 12
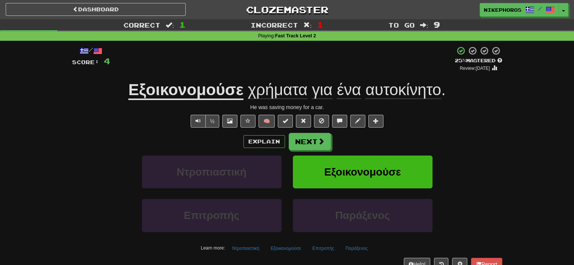
click at [208, 89] on u "Εξοικονομούσε" at bounding box center [185, 90] width 115 height 19
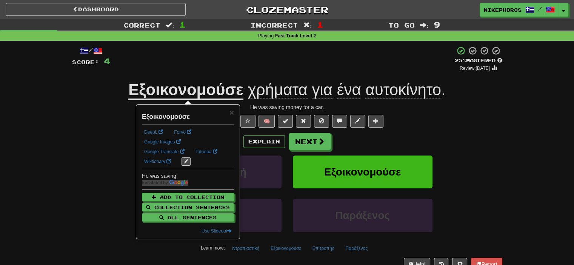
click at [246, 67] on div "+ 4" at bounding box center [282, 59] width 344 height 26
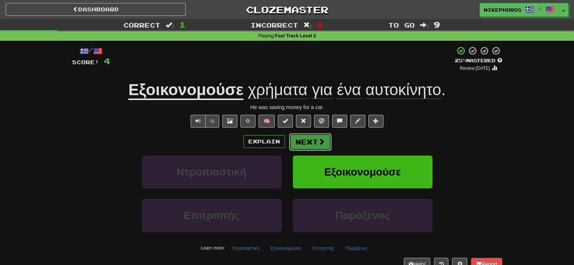
click at [304, 147] on button "Next" at bounding box center [310, 141] width 42 height 17
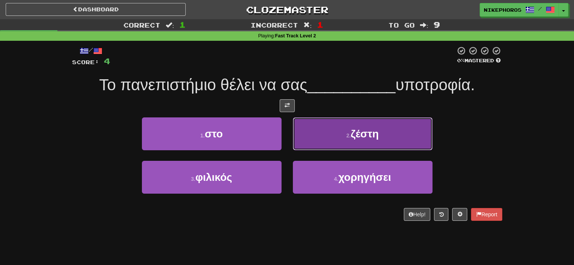
click at [332, 118] on button "2 . ζέστη" at bounding box center [363, 133] width 140 height 33
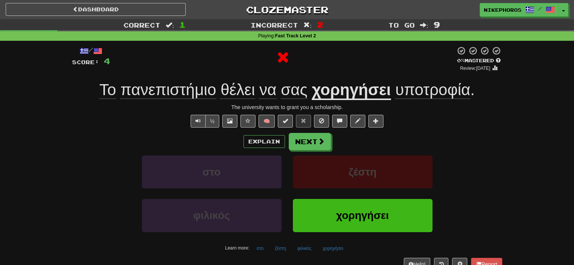
click at [372, 91] on u "χορηγήσει" at bounding box center [351, 90] width 79 height 19
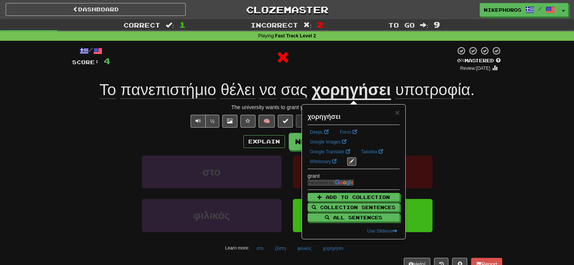
click at [400, 60] on div at bounding box center [282, 57] width 345 height 23
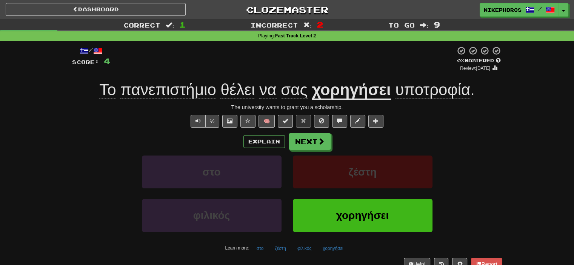
click at [434, 94] on span "υποτροφία" at bounding box center [432, 90] width 75 height 18
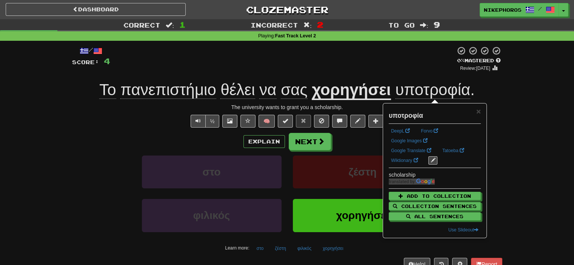
click at [409, 68] on div at bounding box center [282, 59] width 345 height 26
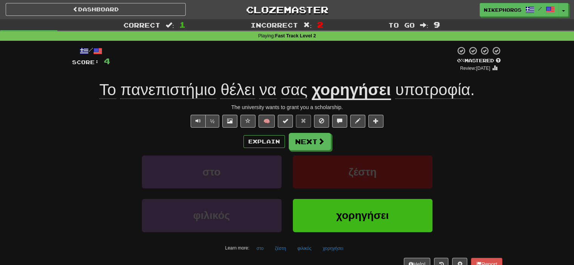
click at [368, 88] on u "χορηγήσει" at bounding box center [351, 90] width 79 height 19
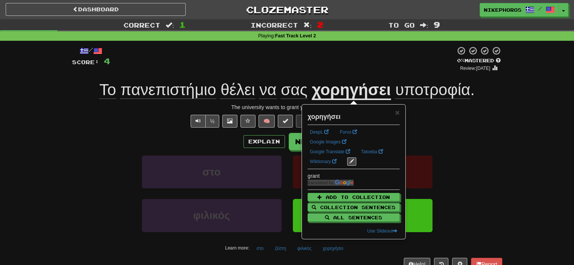
click at [361, 77] on div "/ Score: 4 0 % Mastered Review: 2025-09-18 Το πανεπιστήμιο θέλει να σας χορηγήσ…" at bounding box center [287, 158] width 430 height 224
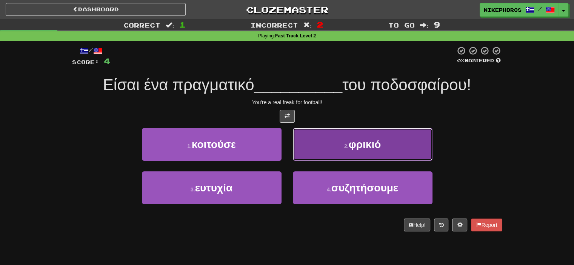
click at [357, 129] on button "2 . φρικιό" at bounding box center [363, 144] width 140 height 33
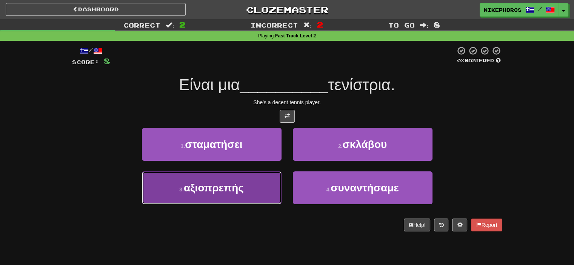
click at [201, 189] on span "αξιοπρεπής" at bounding box center [214, 188] width 60 height 12
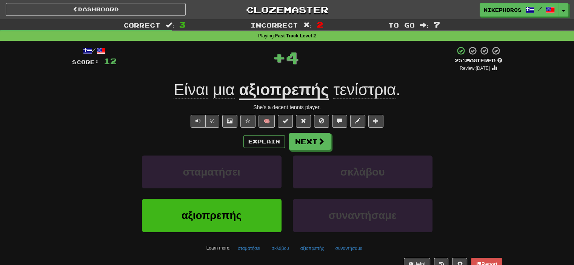
click at [315, 100] on u "αξιοπρεπής" at bounding box center [284, 90] width 90 height 19
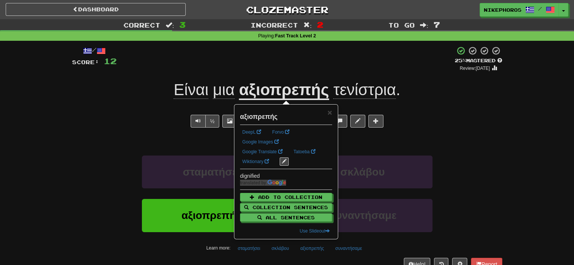
click at [355, 75] on div "/ Score: 12 + 4 25 % Mastered Review: 2025-09-19 Είναι μια αξιοπρεπής τενίστρια…" at bounding box center [287, 158] width 430 height 224
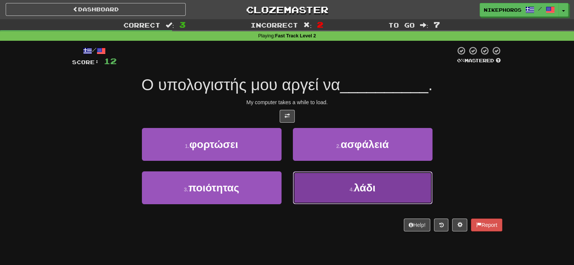
click at [367, 201] on button "4 . λάδι" at bounding box center [363, 187] width 140 height 33
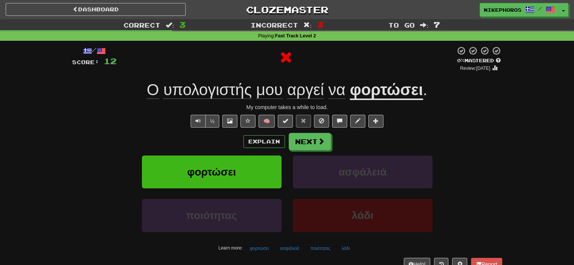
click at [378, 86] on u "φορτώσει" at bounding box center [386, 90] width 73 height 19
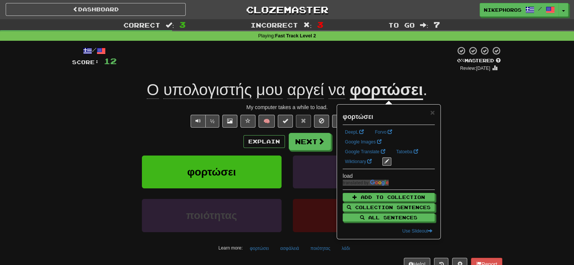
click at [325, 68] on div at bounding box center [286, 59] width 339 height 26
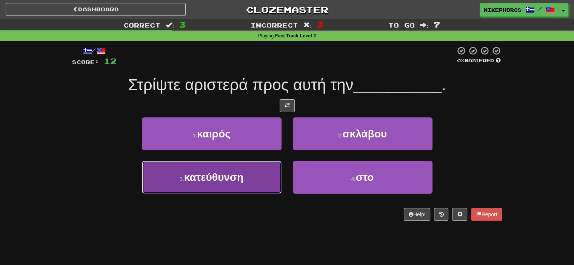
click at [260, 178] on button "3 . κατεύθυνση" at bounding box center [212, 177] width 140 height 33
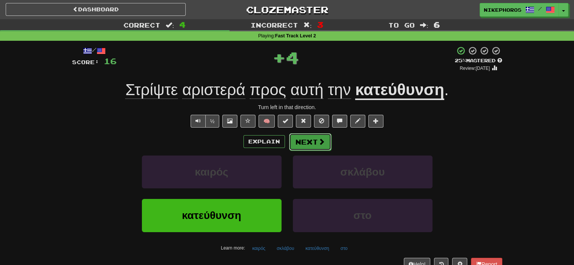
click at [324, 139] on button "Next" at bounding box center [310, 141] width 42 height 17
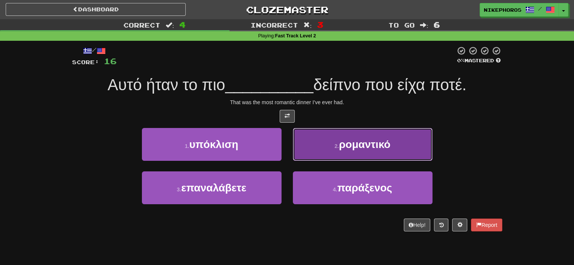
click at [380, 148] on span "ρομαντικό" at bounding box center [364, 144] width 51 height 12
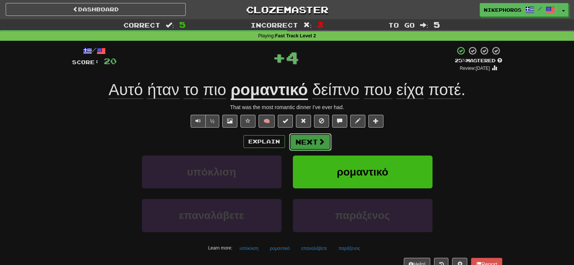
click at [312, 146] on button "Next" at bounding box center [310, 141] width 42 height 17
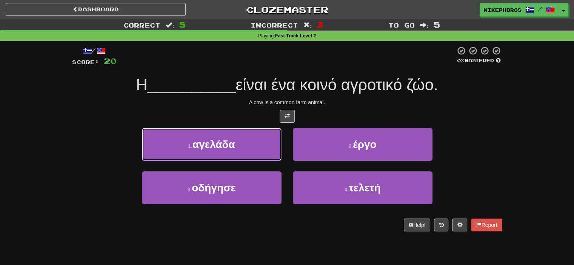
drag, startPoint x: 252, startPoint y: 147, endPoint x: 245, endPoint y: 151, distance: 7.3
click at [245, 151] on button "1 . αγελάδα" at bounding box center [212, 144] width 140 height 33
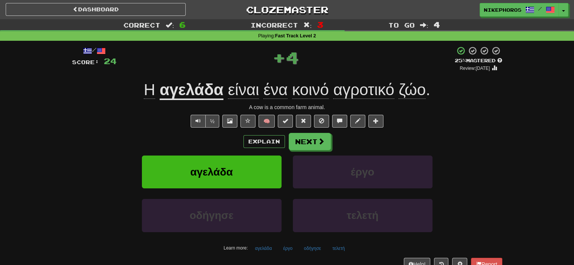
click at [315, 85] on span "κοινό" at bounding box center [310, 90] width 37 height 18
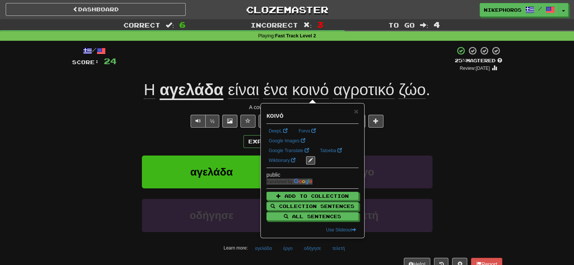
drag, startPoint x: 354, startPoint y: 68, endPoint x: 353, endPoint y: 78, distance: 9.5
click at [354, 69] on div "+ 4" at bounding box center [286, 59] width 338 height 26
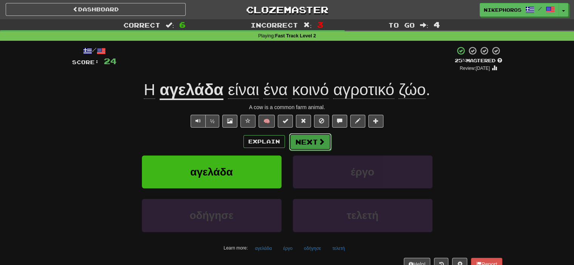
click at [316, 147] on button "Next" at bounding box center [310, 141] width 42 height 17
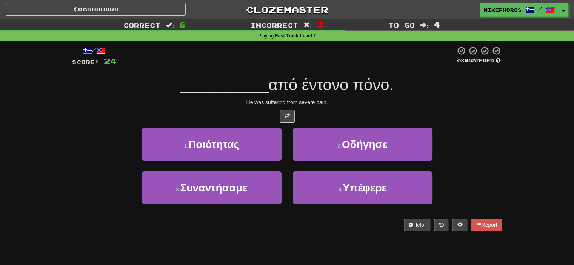
click at [354, 102] on div "He was suffering from severe pain." at bounding box center [287, 102] width 430 height 8
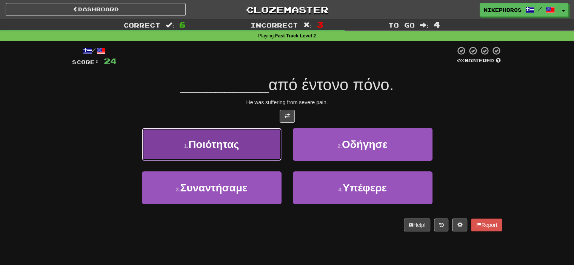
click at [234, 145] on span "Ποιότητας" at bounding box center [213, 144] width 51 height 12
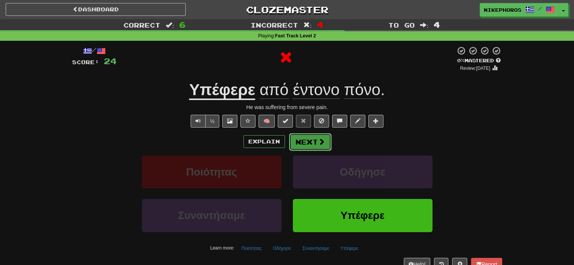
click at [315, 137] on button "Next" at bounding box center [310, 141] width 42 height 17
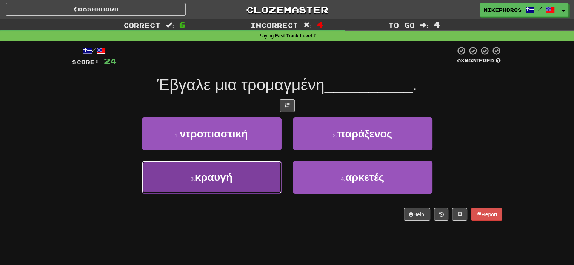
click at [214, 173] on span "κραυγή" at bounding box center [213, 177] width 37 height 12
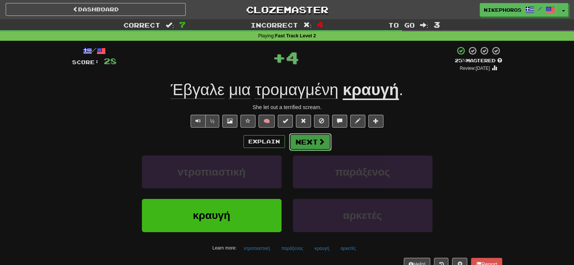
click at [316, 137] on button "Next" at bounding box center [310, 141] width 42 height 17
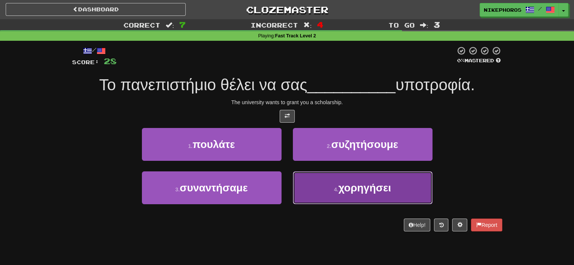
click at [385, 190] on span "χορηγήσει" at bounding box center [364, 188] width 53 height 12
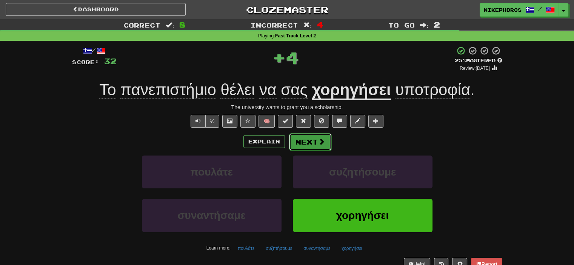
click at [320, 141] on span at bounding box center [321, 141] width 7 height 7
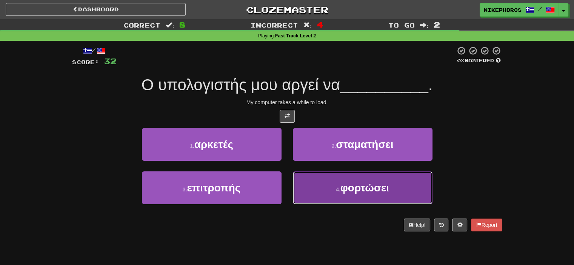
click at [370, 203] on button "4 . φορτώσει" at bounding box center [363, 187] width 140 height 33
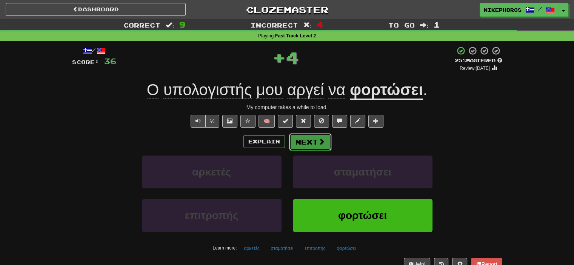
click at [319, 140] on span at bounding box center [321, 141] width 7 height 7
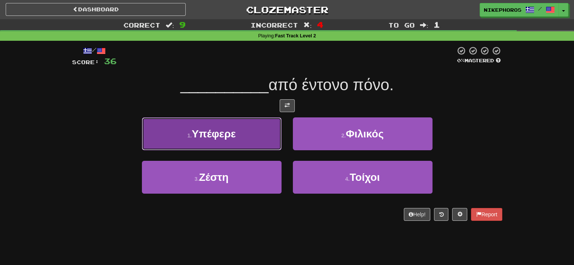
click at [252, 121] on button "1 . Υπέφερε" at bounding box center [212, 133] width 140 height 33
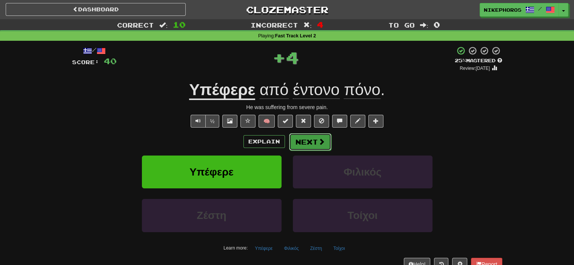
click at [318, 138] on span at bounding box center [321, 141] width 7 height 7
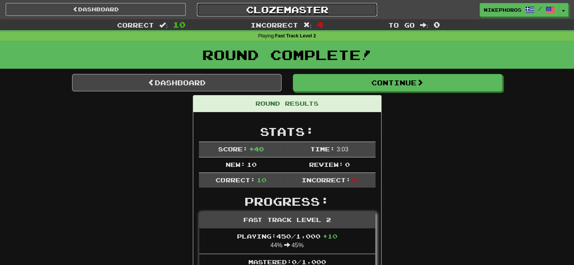
click at [284, 3] on link "Clozemaster" at bounding box center [287, 9] width 180 height 13
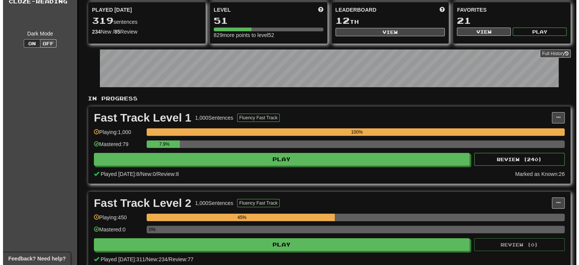
scroll to position [113, 0]
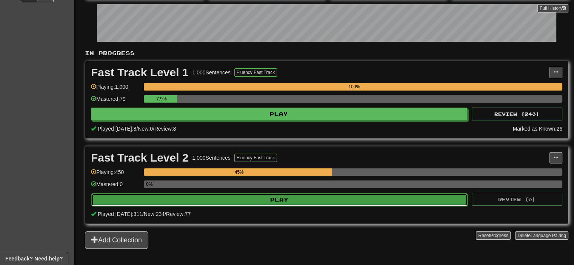
click at [261, 200] on button "Play" at bounding box center [279, 199] width 376 height 13
select select "**"
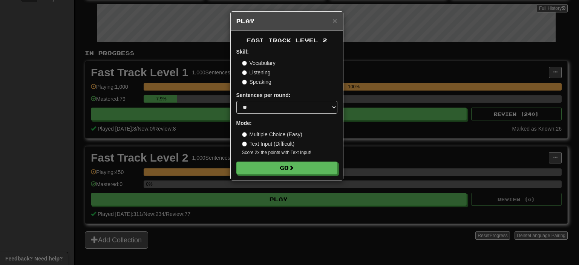
click at [268, 176] on div "Fast Track Level 2 Skill: Vocabulary Listening Speaking Sentences per round: * …" at bounding box center [287, 105] width 112 height 149
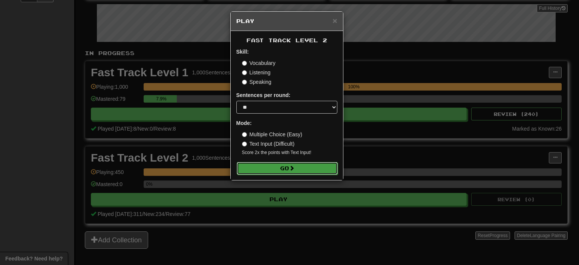
click at [269, 170] on button "Go" at bounding box center [287, 168] width 101 height 13
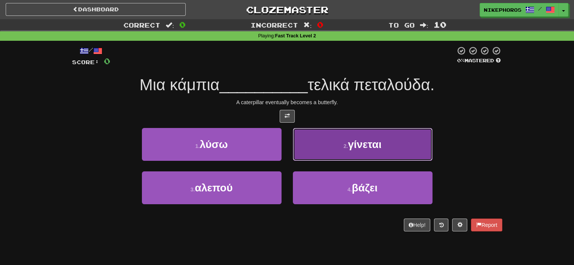
click at [385, 147] on button "2 . γίνεται" at bounding box center [363, 144] width 140 height 33
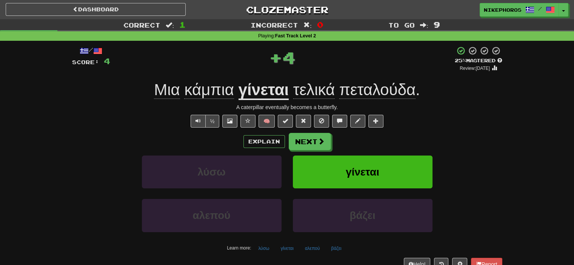
click at [261, 94] on u "γίνεται" at bounding box center [263, 90] width 50 height 19
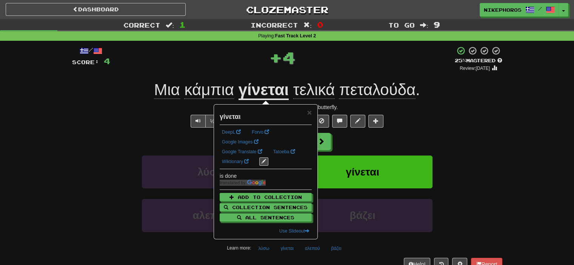
click at [261, 75] on div "/ Score: 4 + 4 25 % Mastered Review: [DATE] Μια κάμπια γίνεται τελικά πεταλούδα…" at bounding box center [287, 158] width 430 height 224
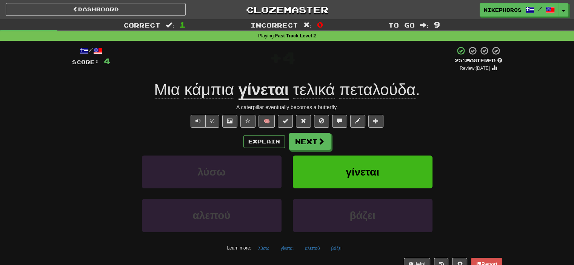
click at [211, 85] on span "κάμπια" at bounding box center [209, 90] width 50 height 18
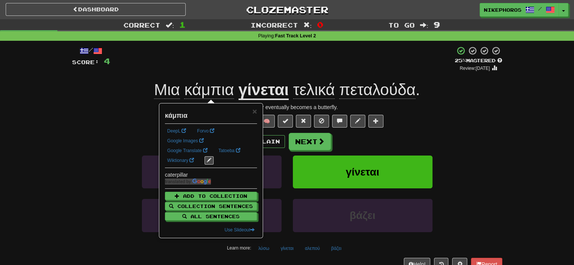
click at [211, 69] on div "+ 4" at bounding box center [282, 59] width 344 height 26
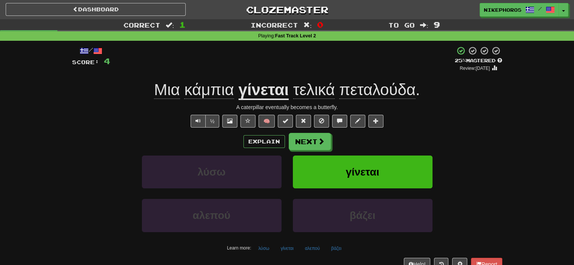
click at [299, 87] on span "τελικά" at bounding box center [313, 90] width 41 height 18
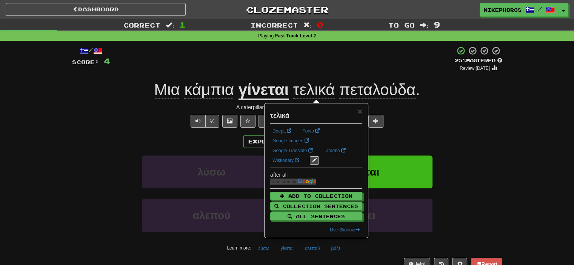
click at [264, 84] on u "γίνεται" at bounding box center [263, 90] width 50 height 19
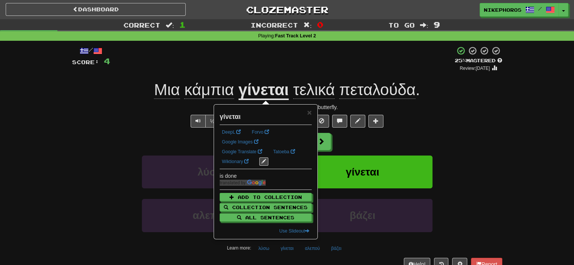
click at [287, 71] on div "+ 4" at bounding box center [282, 59] width 344 height 26
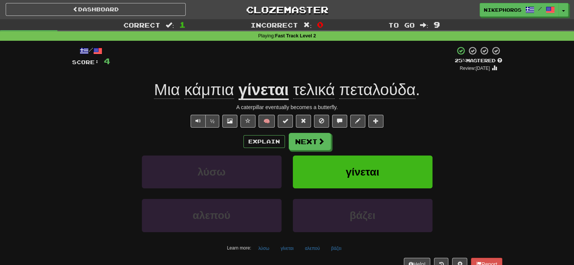
click at [294, 68] on div "+ 4" at bounding box center [282, 59] width 344 height 26
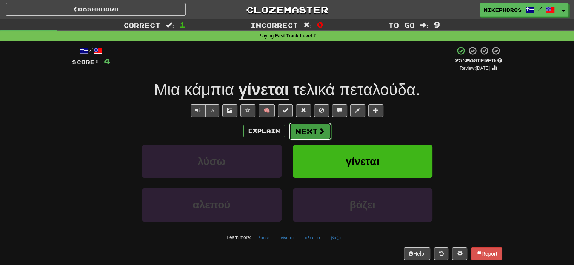
click at [322, 129] on span at bounding box center [321, 130] width 7 height 7
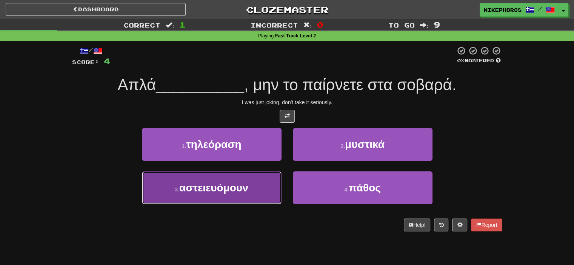
click at [258, 189] on button "3 . αστειευόμουν" at bounding box center [212, 187] width 140 height 33
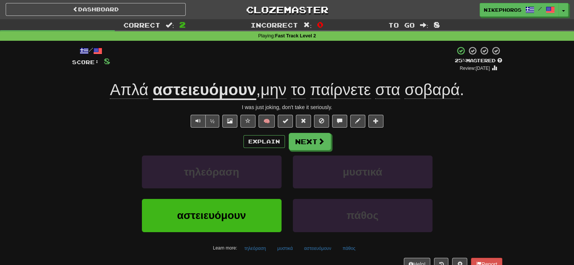
click at [425, 87] on span "σοβαρά" at bounding box center [431, 90] width 55 height 18
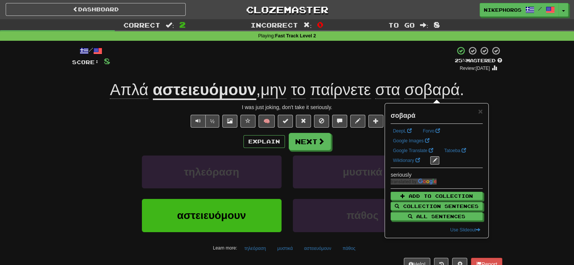
click at [425, 87] on span "σοβαρά" at bounding box center [431, 90] width 55 height 18
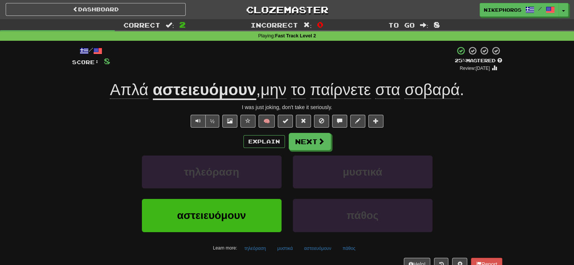
click at [331, 86] on span "παίρνετε" at bounding box center [340, 90] width 61 height 18
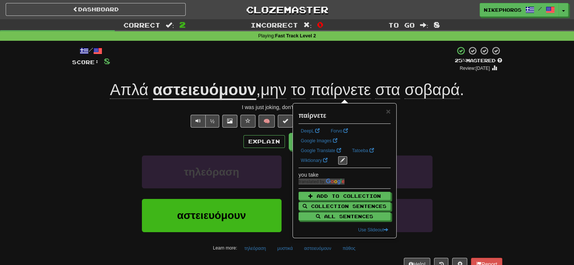
click at [348, 54] on div "+ 4" at bounding box center [282, 59] width 344 height 26
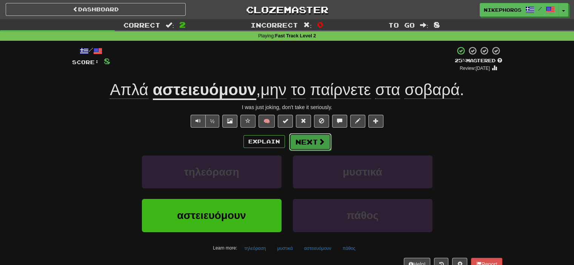
click at [320, 138] on span at bounding box center [321, 141] width 7 height 7
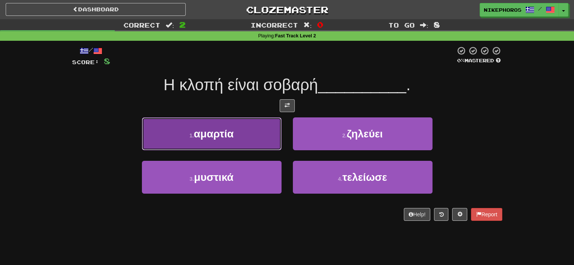
click at [229, 121] on button "1 . αμαρτία" at bounding box center [212, 133] width 140 height 33
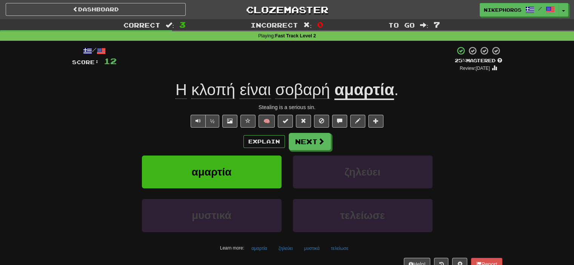
click at [223, 90] on span "κλοπή" at bounding box center [213, 90] width 44 height 18
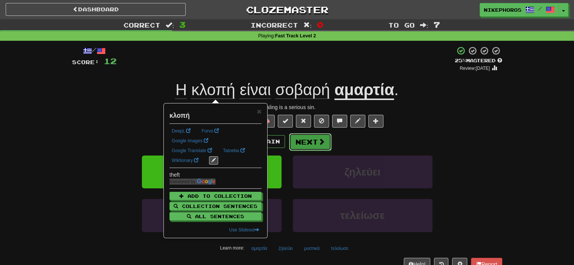
click at [308, 143] on button "Next" at bounding box center [310, 141] width 42 height 17
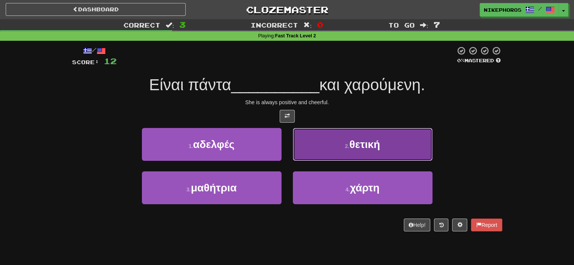
click at [389, 143] on button "2 . θετική" at bounding box center [363, 144] width 140 height 33
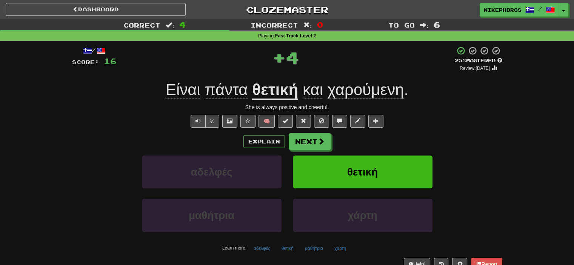
click at [287, 92] on u "θετική" at bounding box center [275, 90] width 46 height 19
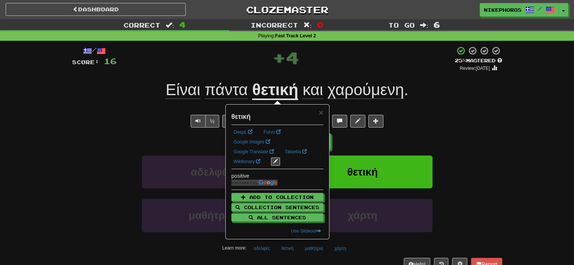
click at [351, 61] on div "+ 4" at bounding box center [286, 57] width 338 height 23
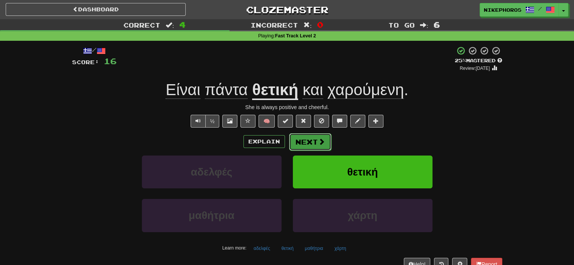
click at [312, 143] on button "Next" at bounding box center [310, 141] width 42 height 17
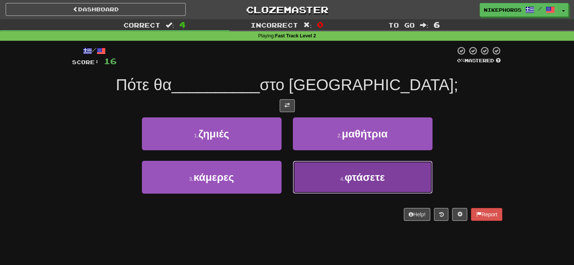
click at [381, 183] on button "4 . φτάσετε" at bounding box center [363, 177] width 140 height 33
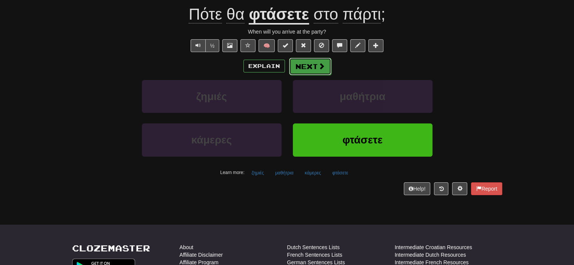
click at [305, 65] on button "Next" at bounding box center [310, 66] width 42 height 17
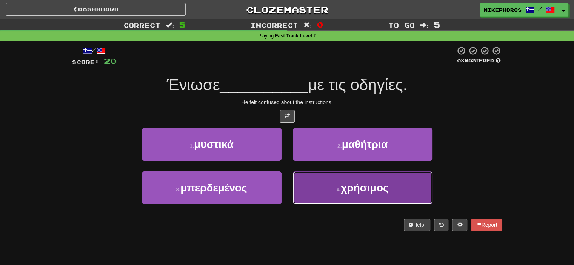
click at [379, 194] on button "4 . χρήσιμος" at bounding box center [363, 187] width 140 height 33
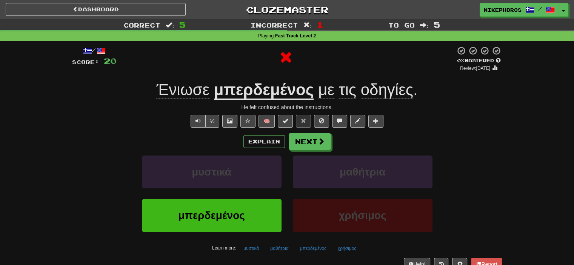
click at [274, 97] on u "μπερδεμένος" at bounding box center [264, 90] width 100 height 19
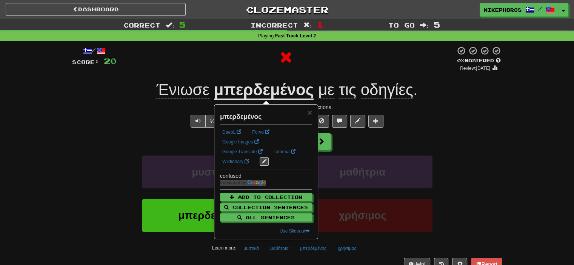
click at [274, 75] on div "/ Score: 20 0 % Mastered Review: 2025-09-18 Ένιωσε μπερδεμένος με τις οδηγίες .…" at bounding box center [287, 158] width 430 height 224
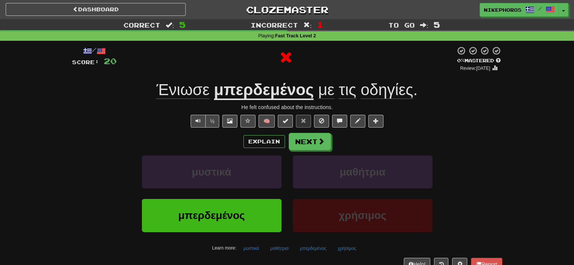
click at [184, 83] on span "Ένιωσε" at bounding box center [182, 90] width 53 height 18
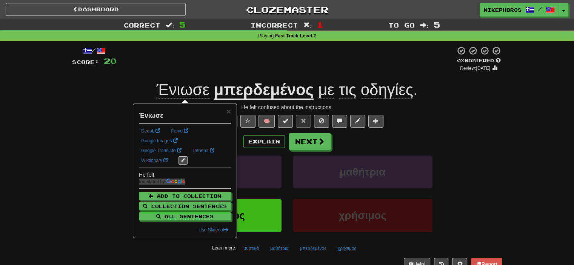
click at [223, 53] on div at bounding box center [286, 59] width 339 height 26
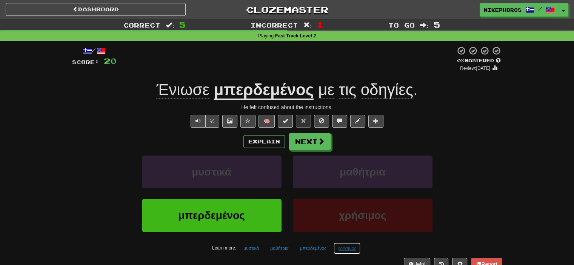
click at [344, 247] on button "χρήσιμος" at bounding box center [346, 248] width 27 height 11
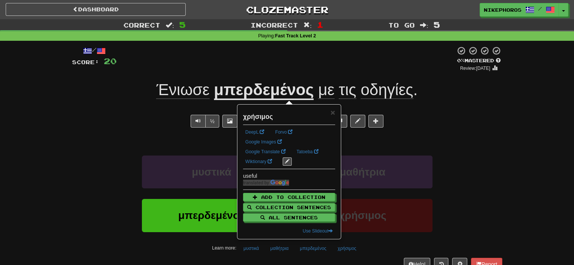
click at [460, 163] on div "μυστικά μαθήτρια" at bounding box center [287, 176] width 453 height 43
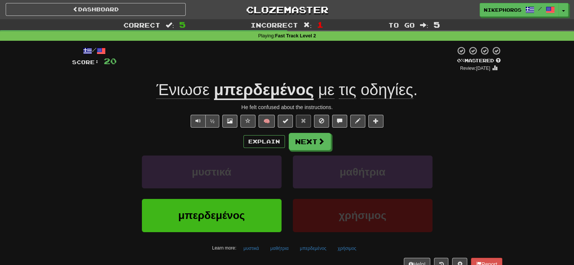
click at [306, 88] on u "μπερδεμένος" at bounding box center [264, 90] width 100 height 19
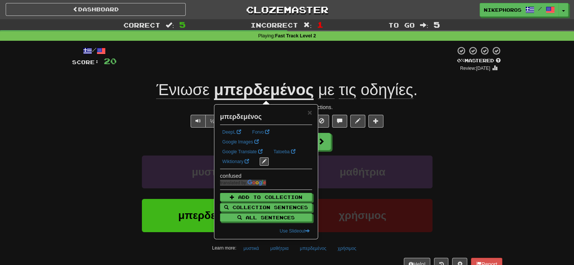
click at [326, 71] on div at bounding box center [286, 59] width 339 height 26
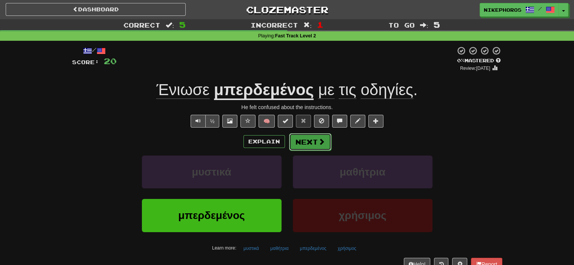
click at [320, 139] on span at bounding box center [321, 141] width 7 height 7
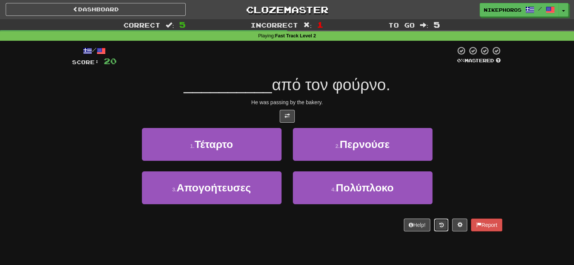
click at [445, 228] on button at bounding box center [441, 224] width 14 height 13
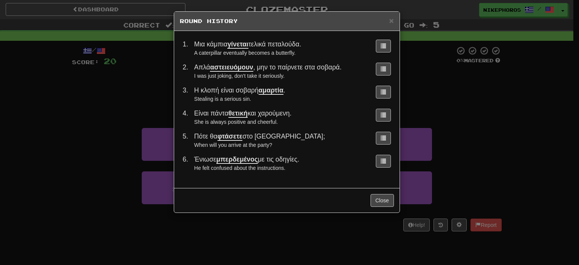
click at [477, 143] on div "× Round History 1 . Μια κάμπια γίνεται τελικά πεταλούδα. A caterpillar eventual…" at bounding box center [289, 132] width 579 height 265
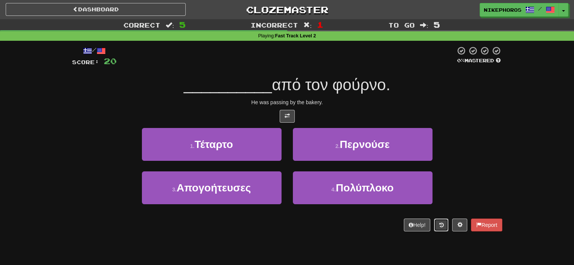
click at [442, 220] on button at bounding box center [441, 224] width 14 height 13
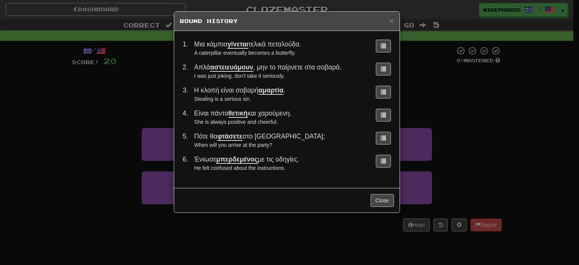
click at [484, 154] on div "× Round History 1 . Μια κάμπια γίνεται τελικά πεταλούδα. A caterpillar eventual…" at bounding box center [289, 132] width 579 height 265
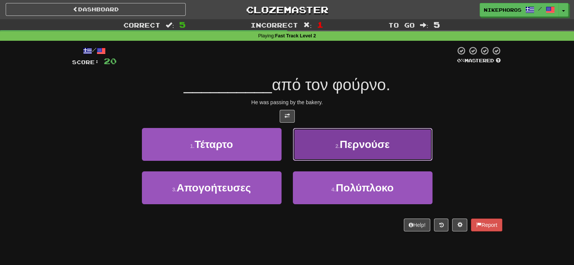
click at [389, 145] on span "Περνούσε" at bounding box center [364, 144] width 50 height 12
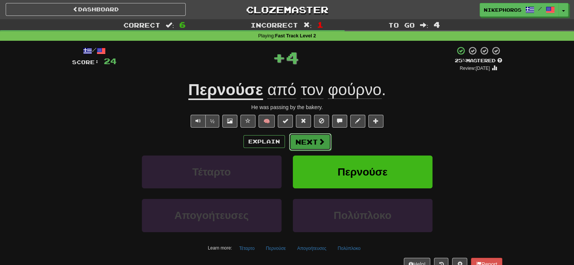
click at [301, 136] on button "Next" at bounding box center [310, 141] width 42 height 17
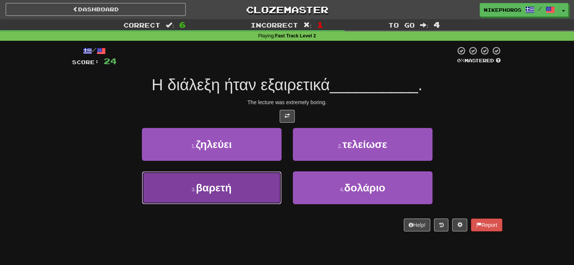
click at [251, 194] on button "3 . βαρετή" at bounding box center [212, 187] width 140 height 33
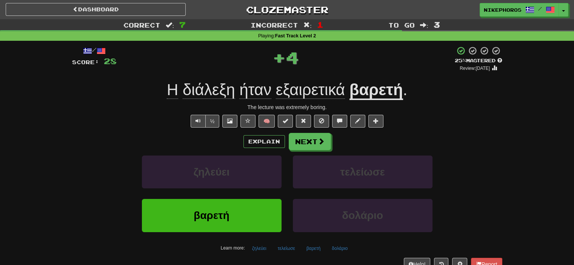
click at [385, 99] on u "βαρετή" at bounding box center [376, 90] width 54 height 19
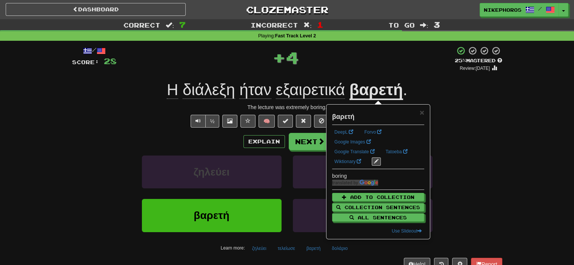
click at [441, 111] on div "/ Score: 28 + 4 25 % Mastered Review: 2025-09-19 Η διάλεξη ήταν εξαιρετικά βαρε…" at bounding box center [287, 158] width 430 height 224
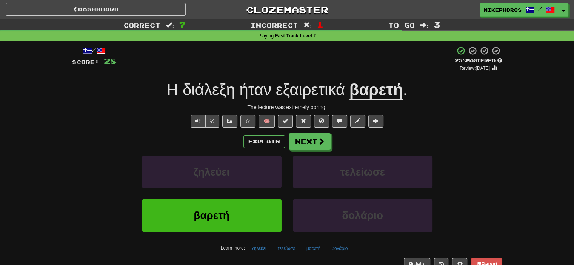
click at [370, 93] on u "βαρετή" at bounding box center [376, 90] width 54 height 19
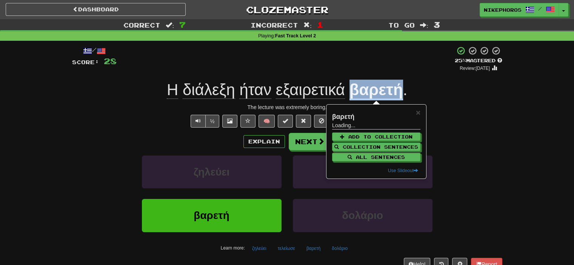
click at [370, 93] on u "βαρετή" at bounding box center [376, 90] width 54 height 19
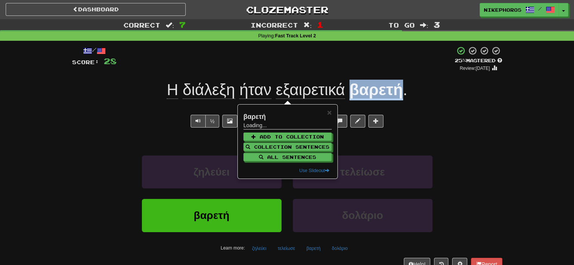
copy u "βαρετή"
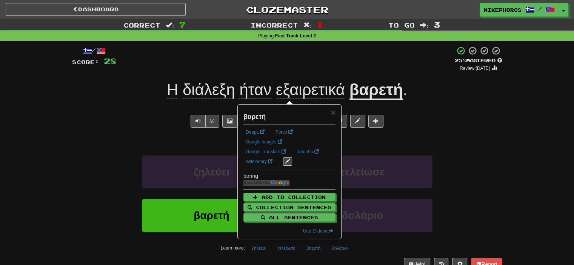
click at [476, 120] on div "½ 🧠" at bounding box center [287, 121] width 430 height 13
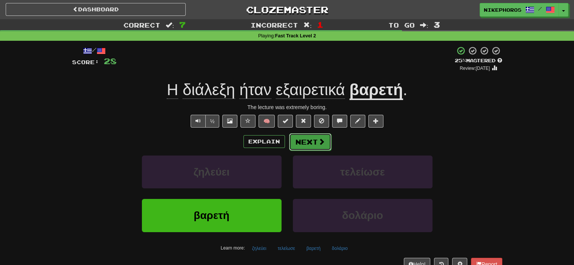
click at [321, 140] on span at bounding box center [321, 141] width 7 height 7
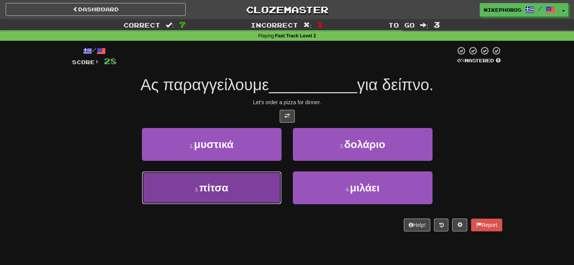
click at [226, 197] on button "3 . πίτσα" at bounding box center [212, 187] width 140 height 33
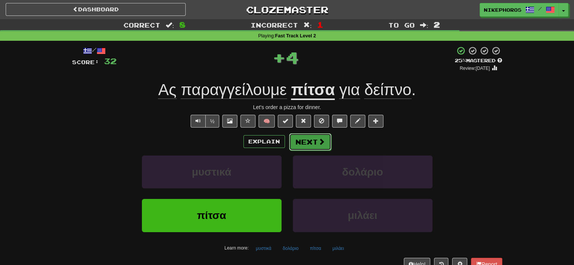
click at [307, 150] on button "Next" at bounding box center [310, 141] width 42 height 17
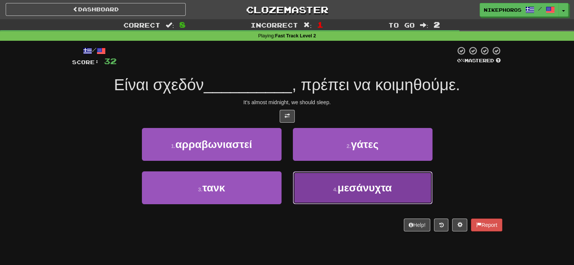
click at [407, 189] on button "4 . μεσάνυχτα" at bounding box center [363, 187] width 140 height 33
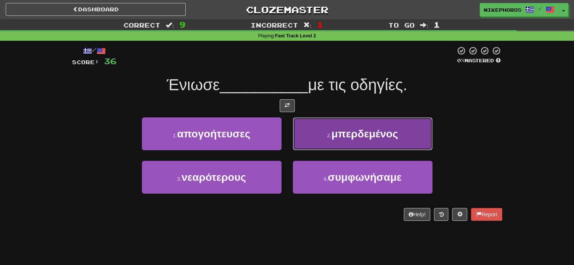
click at [411, 135] on button "2 . μπερδεμένος" at bounding box center [363, 133] width 140 height 33
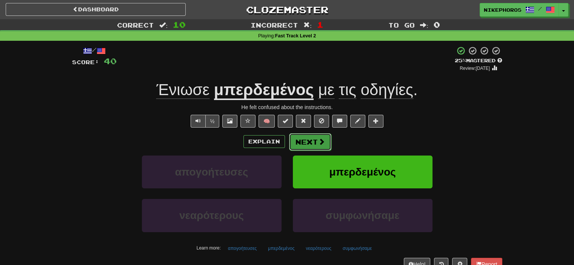
click at [319, 137] on button "Next" at bounding box center [310, 141] width 42 height 17
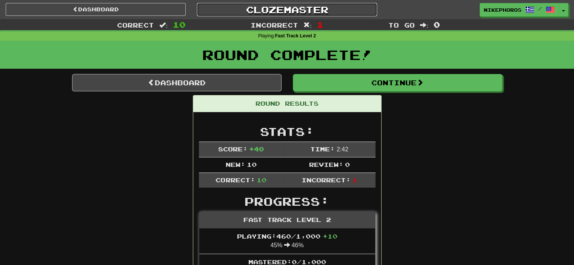
click at [289, 12] on link "Clozemaster" at bounding box center [287, 9] width 180 height 13
